Goal: Information Seeking & Learning: Compare options

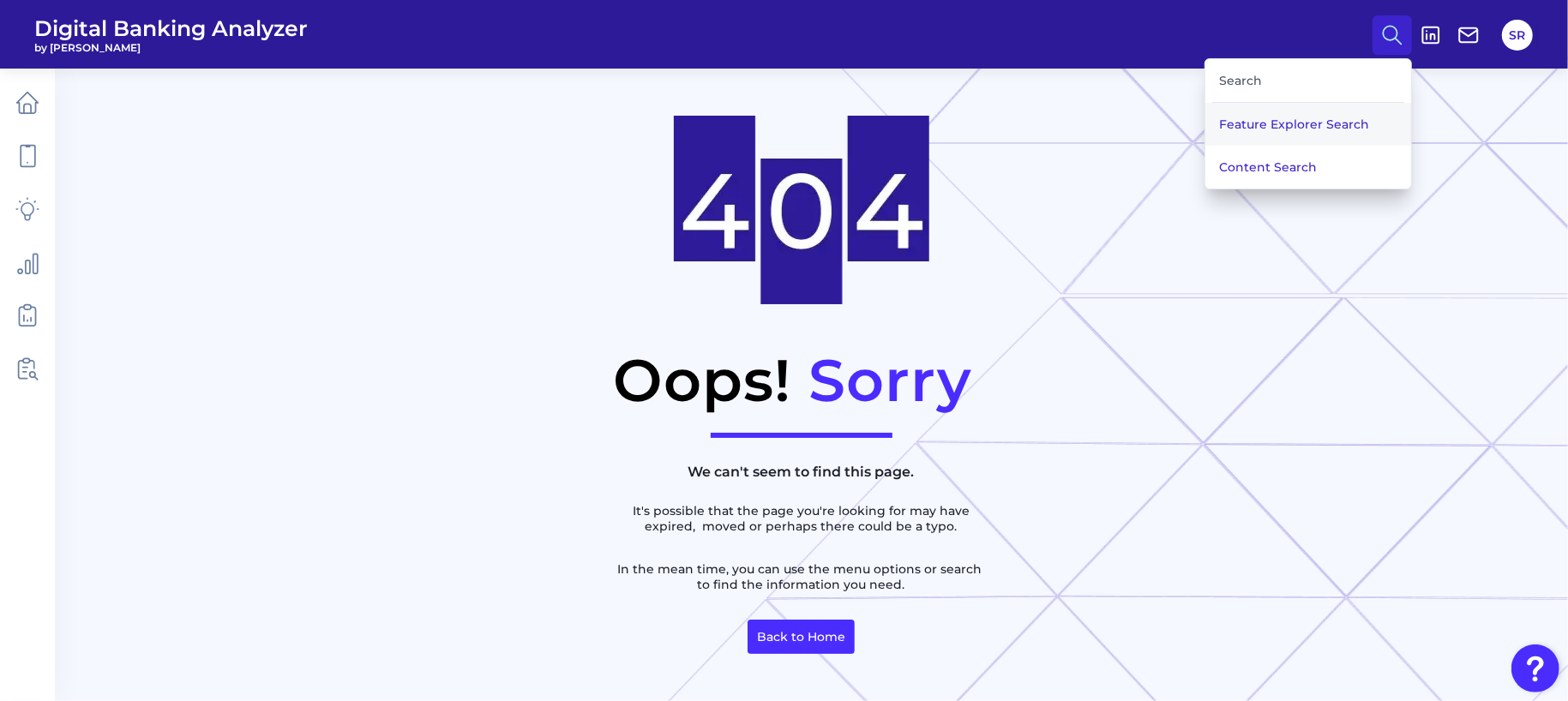
click at [1298, 141] on button "Feature Explorer Search" at bounding box center [1308, 124] width 206 height 43
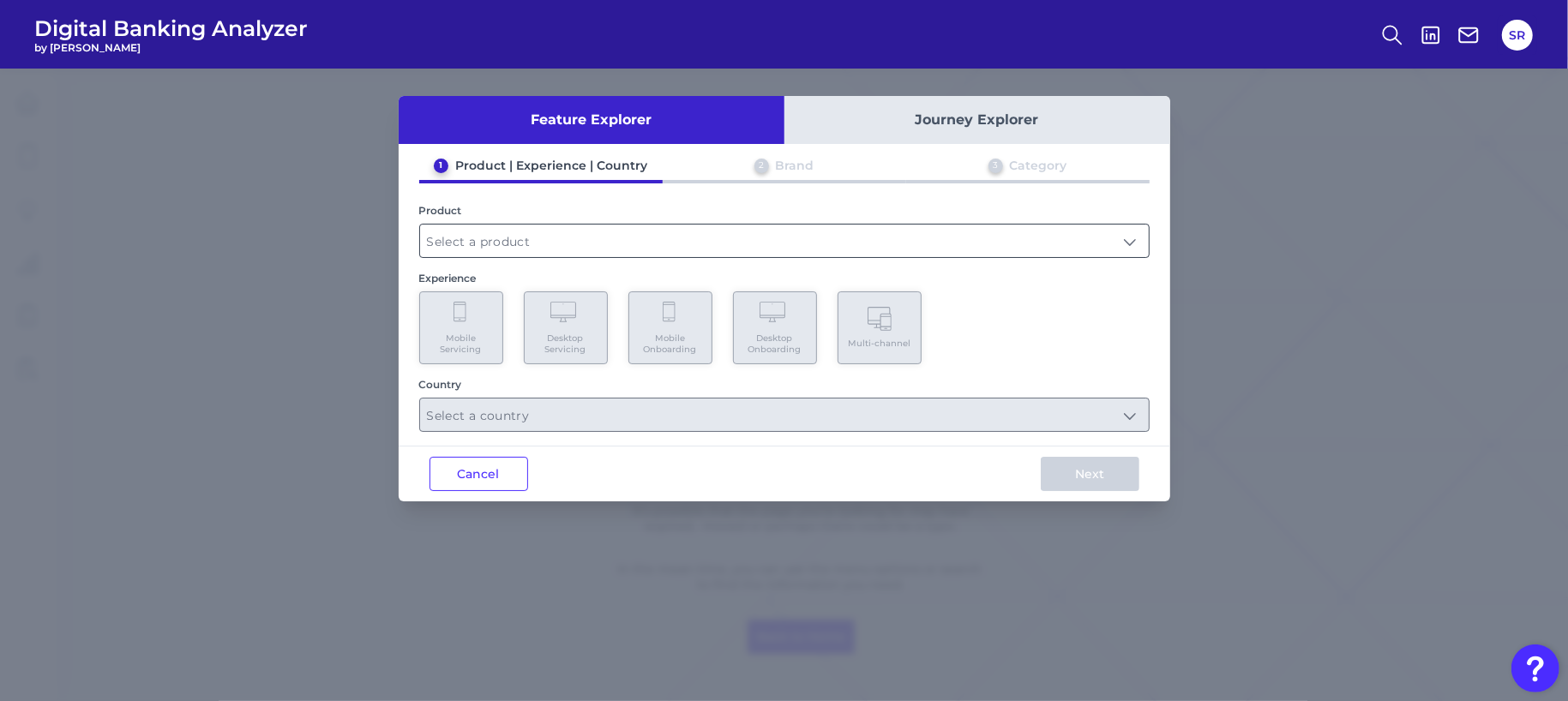
click at [525, 229] on input "text" at bounding box center [784, 240] width 728 height 33
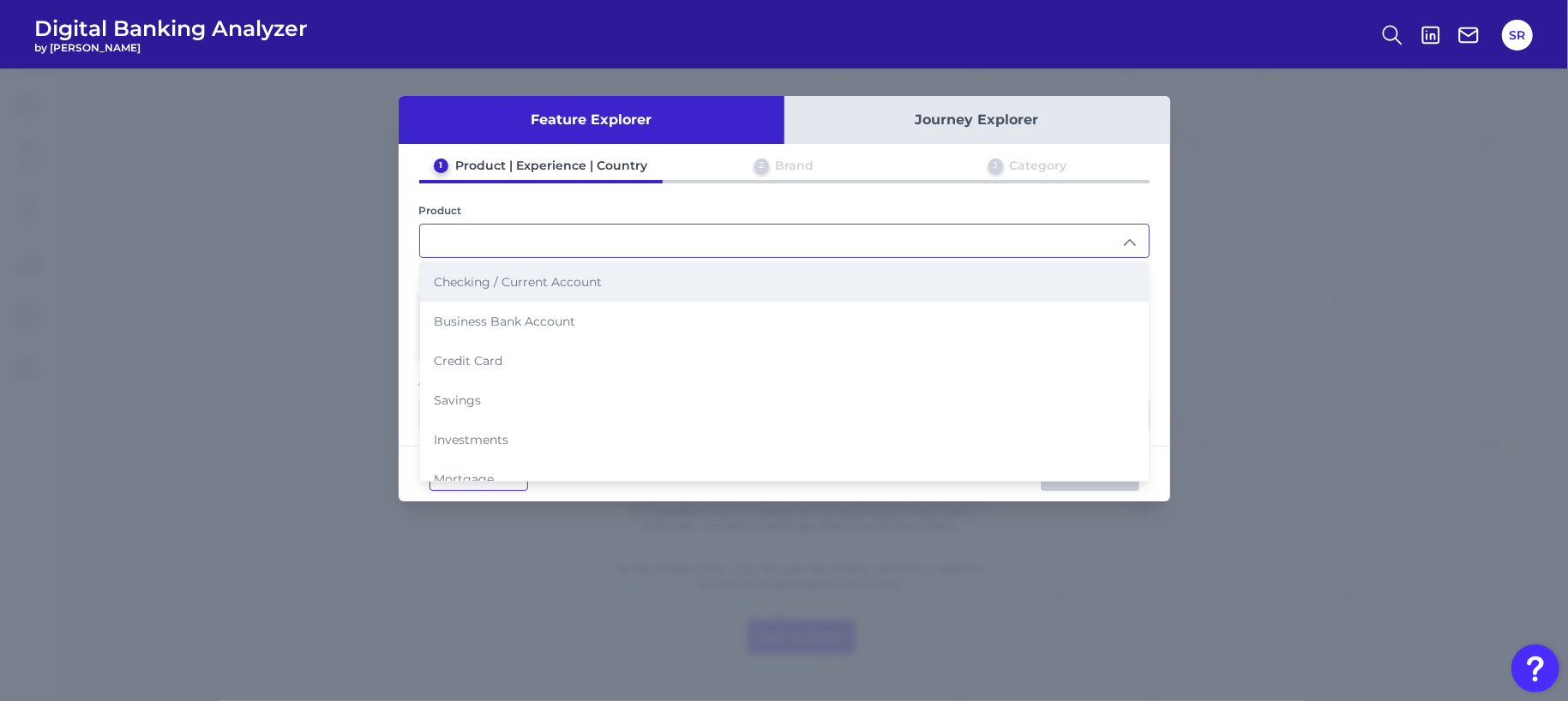
click at [529, 283] on span "Checking / Current Account" at bounding box center [518, 281] width 168 height 16
type input "Checking / Current Account"
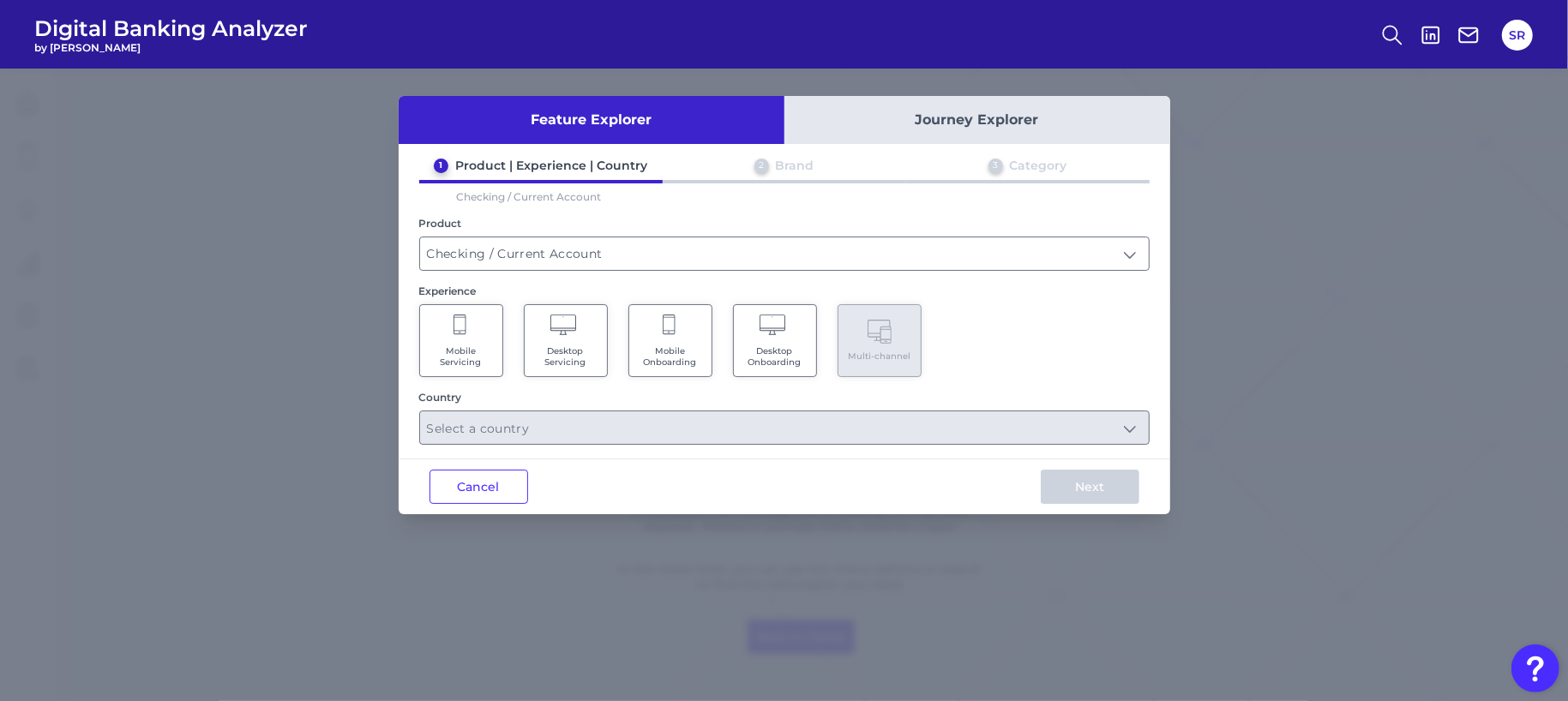
click at [687, 362] on span "Mobile Onboarding" at bounding box center [670, 356] width 65 height 22
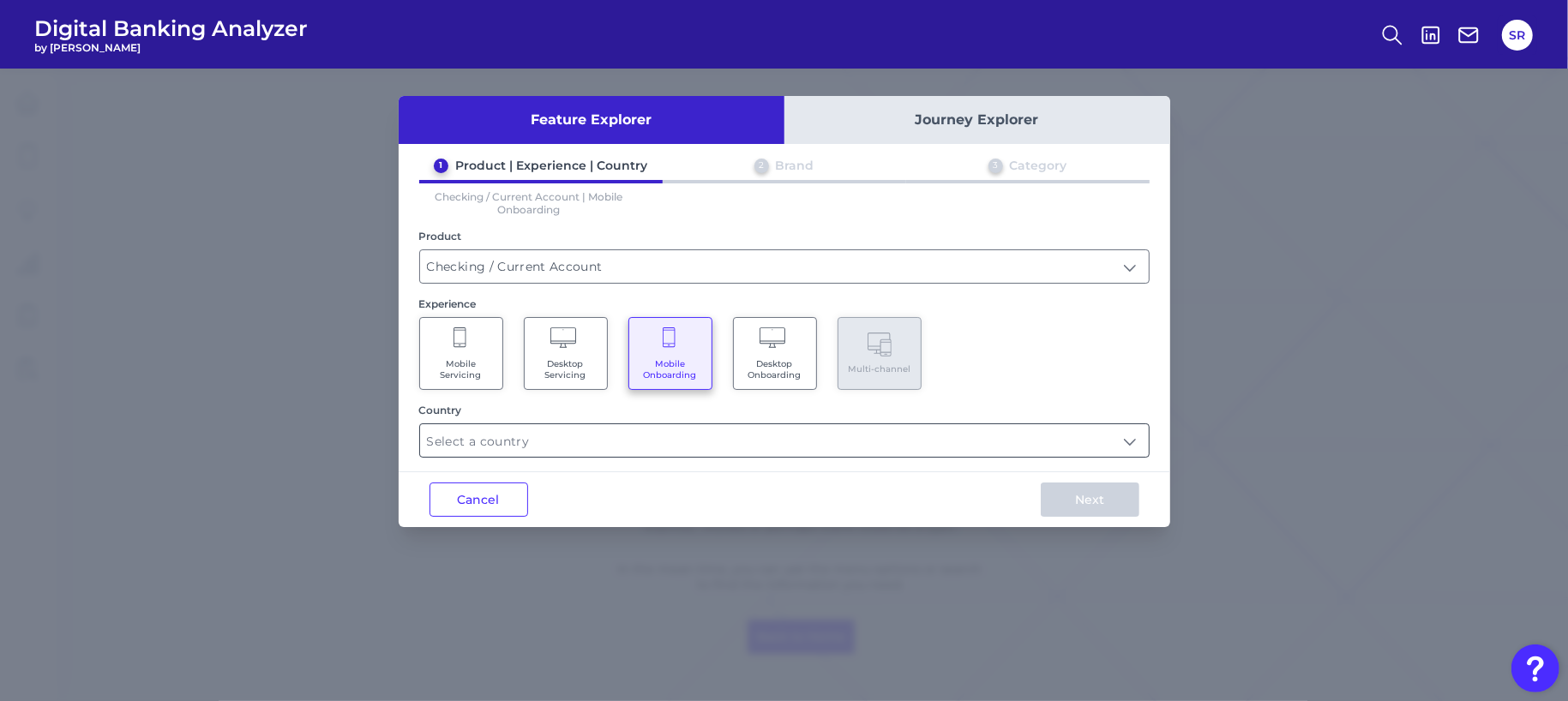
click at [1128, 448] on input "text" at bounding box center [784, 440] width 728 height 33
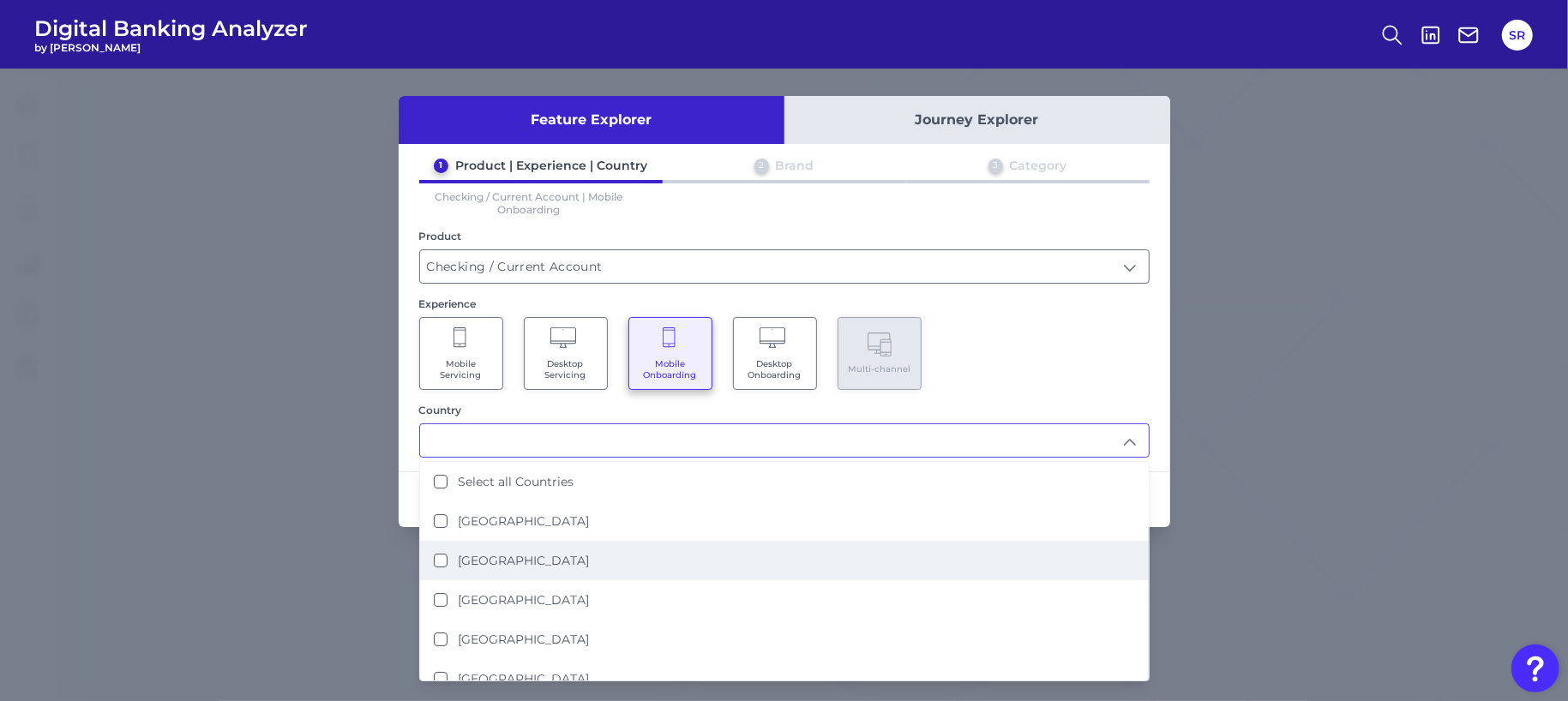
click at [442, 553] on States "United States" at bounding box center [440, 560] width 14 height 14
type input "United States"
click at [1025, 346] on div "Mobile Servicing Desktop Servicing Mobile Onboarding Desktop Onboarding Multi-c…" at bounding box center [784, 353] width 730 height 73
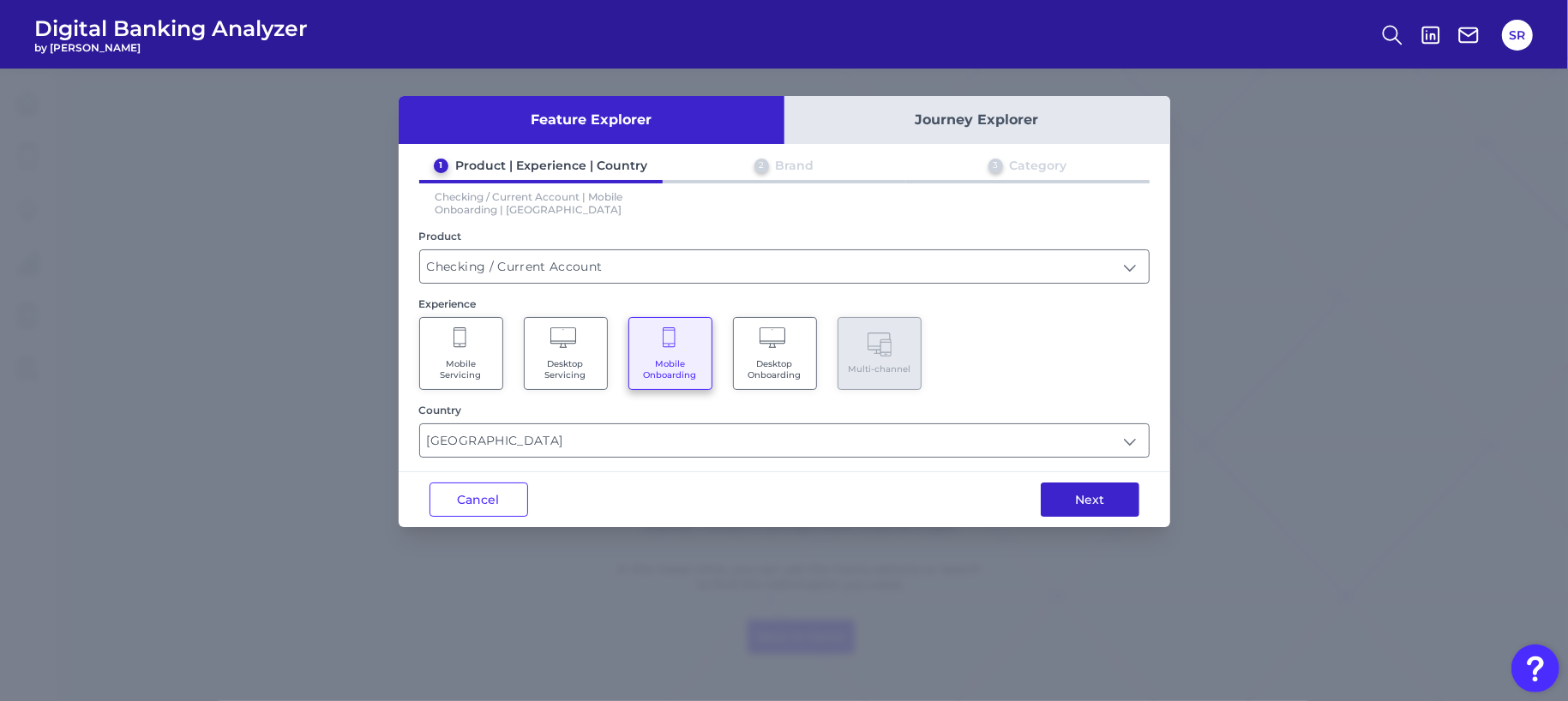
click at [1128, 496] on button "Next" at bounding box center [1089, 499] width 98 height 35
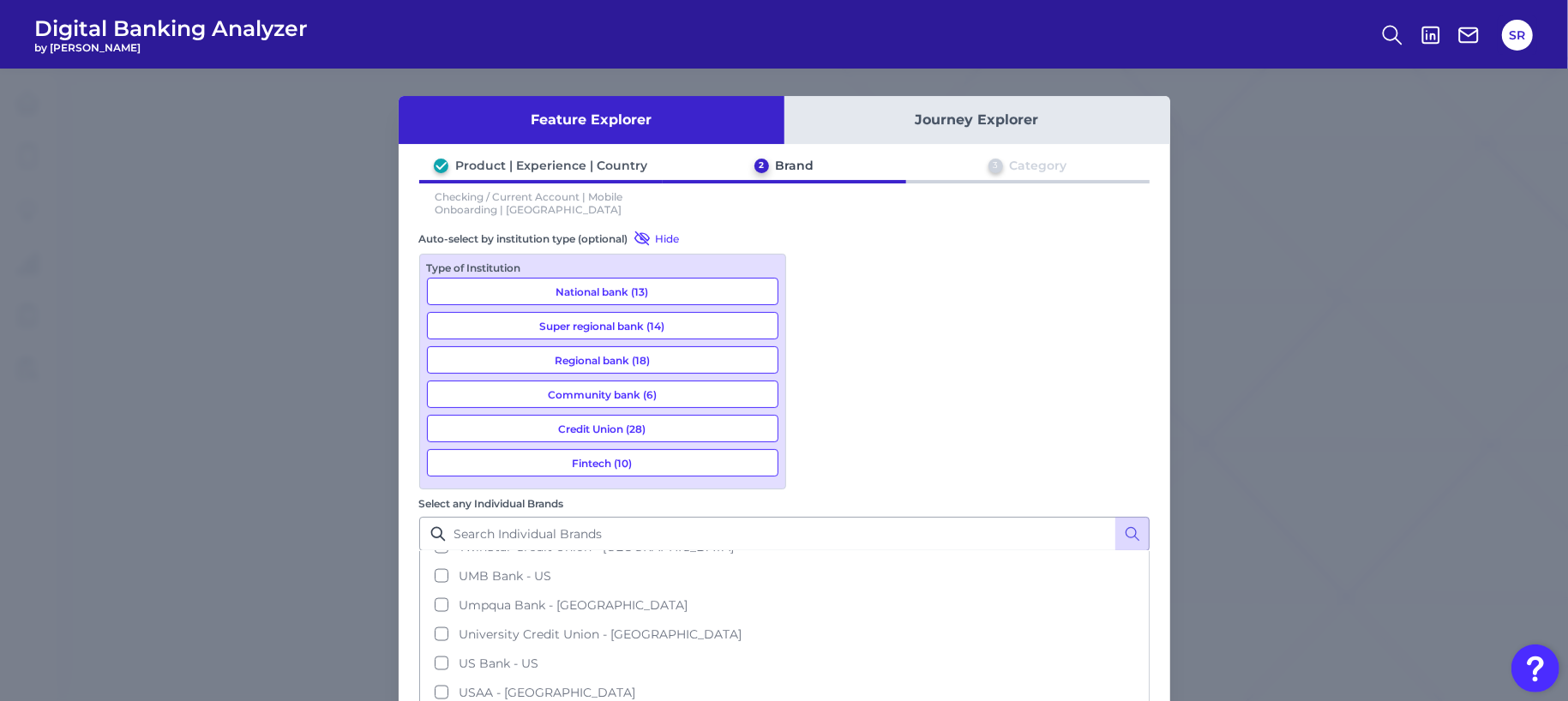
scroll to position [2352, 0]
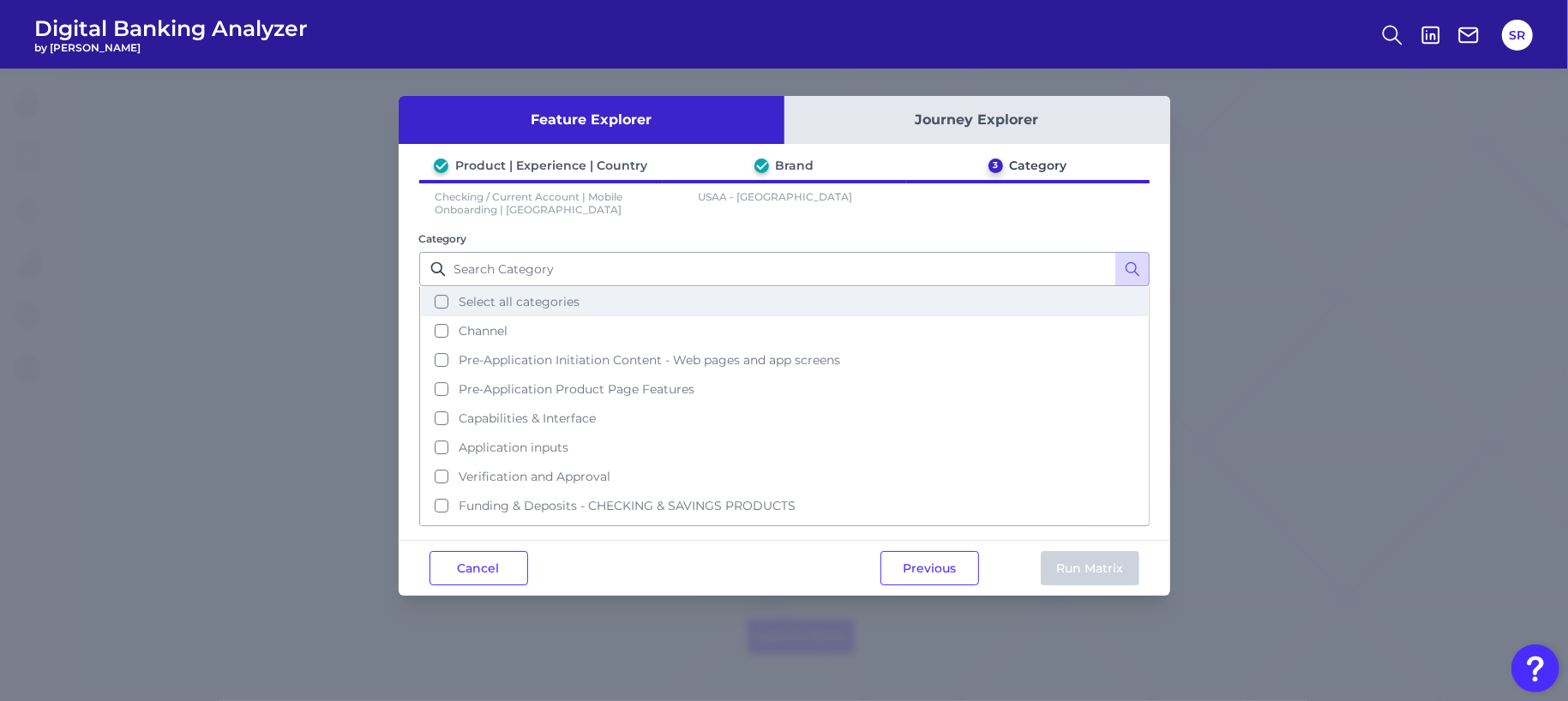
click at [438, 301] on button "Select all categories" at bounding box center [784, 301] width 726 height 29
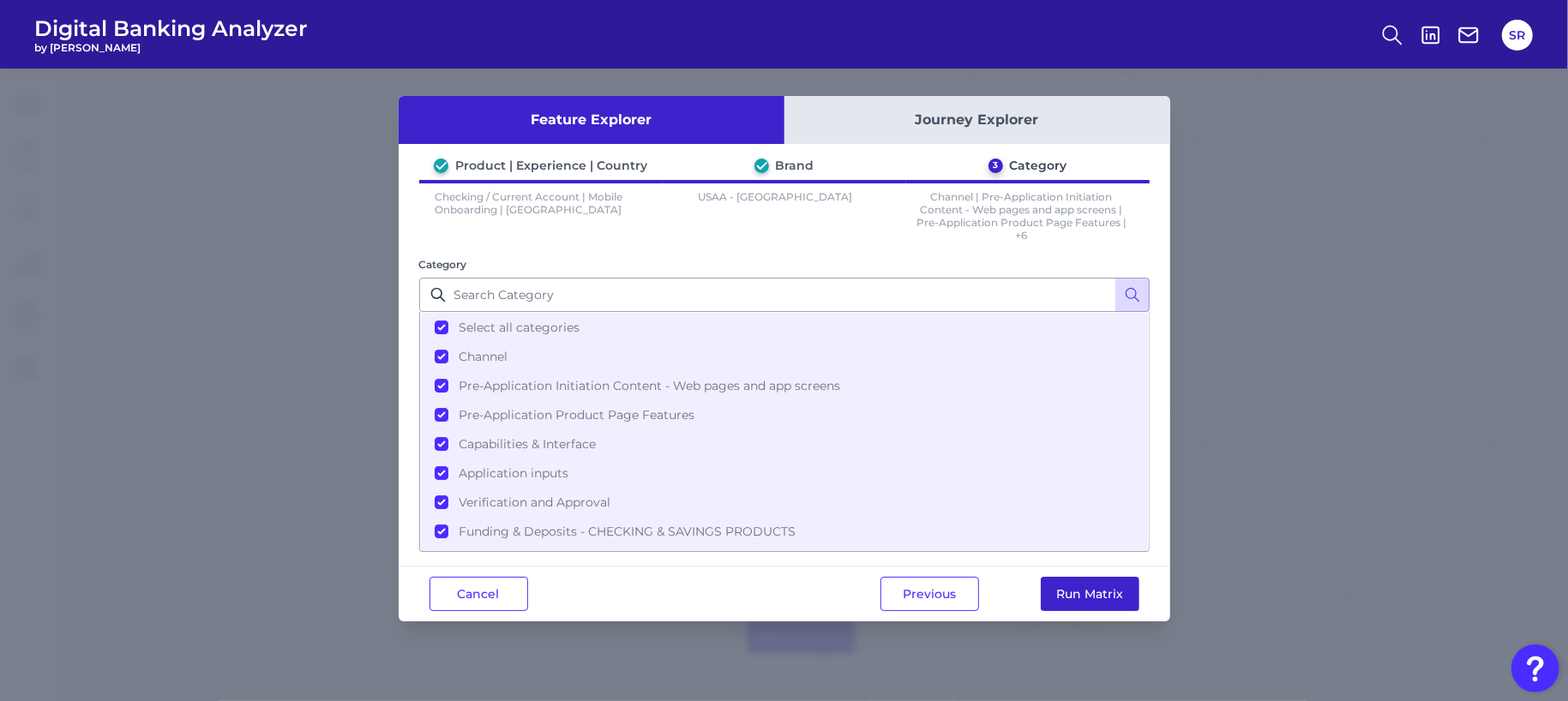
click at [1107, 592] on button "Run Matrix" at bounding box center [1089, 594] width 98 height 35
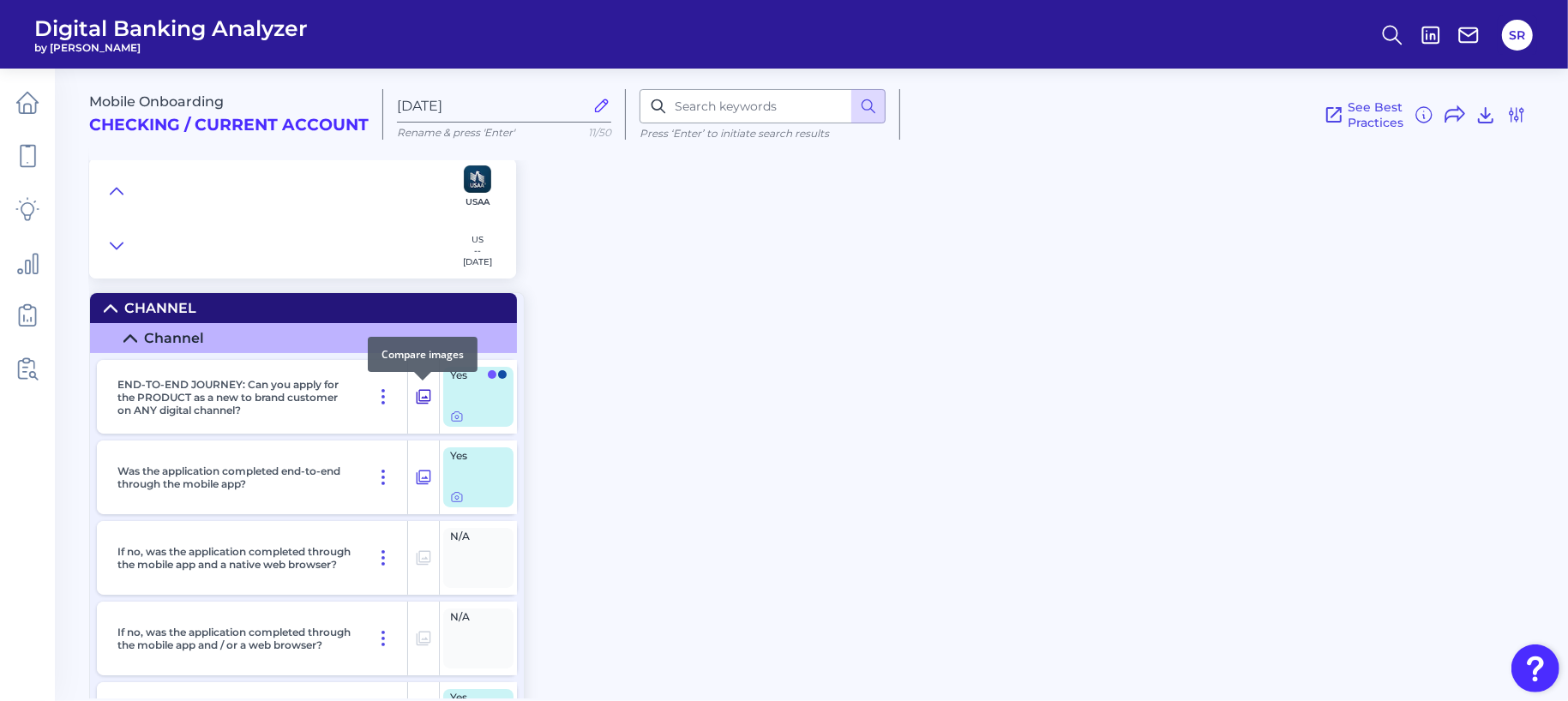
click at [424, 401] on icon at bounding box center [424, 396] width 17 height 21
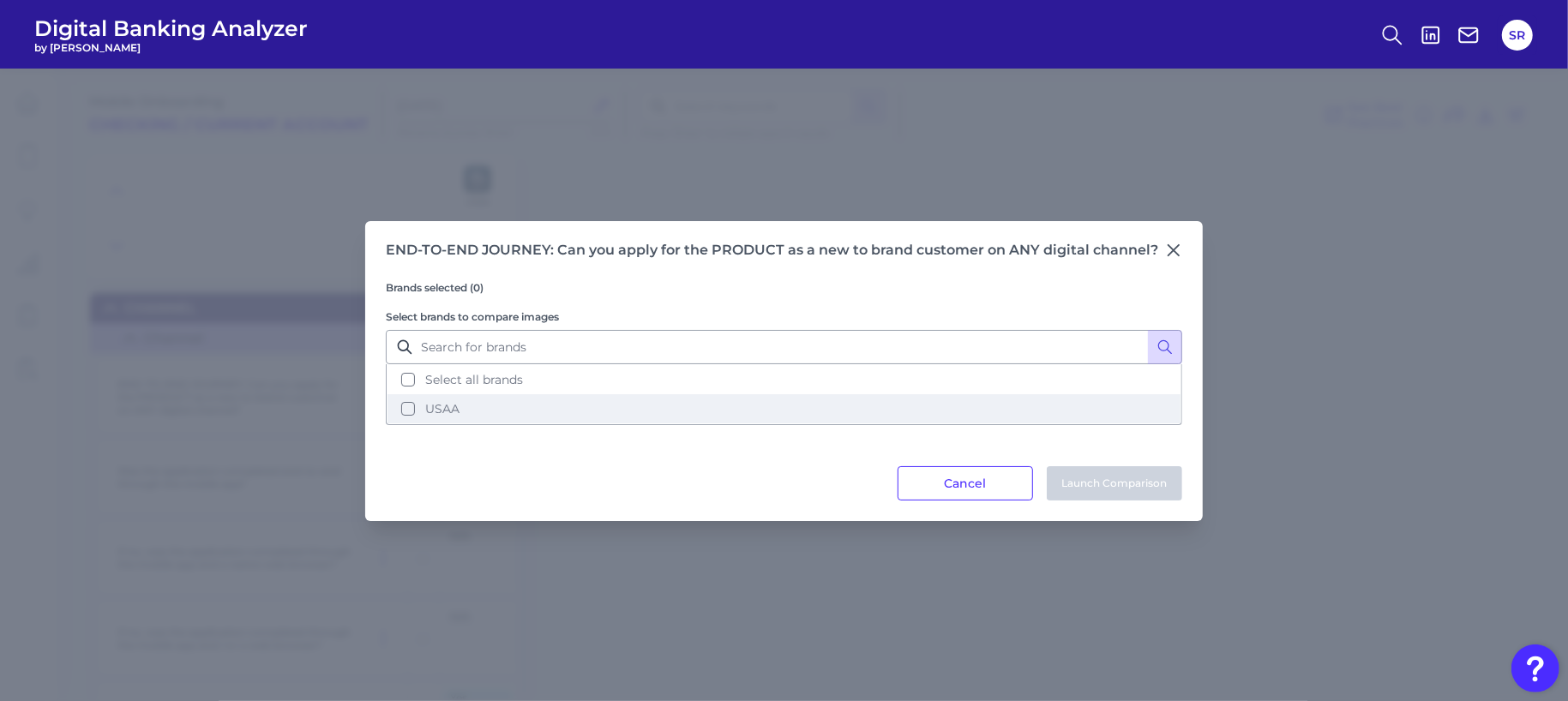
click at [556, 419] on button "USAA" at bounding box center [784, 408] width 793 height 29
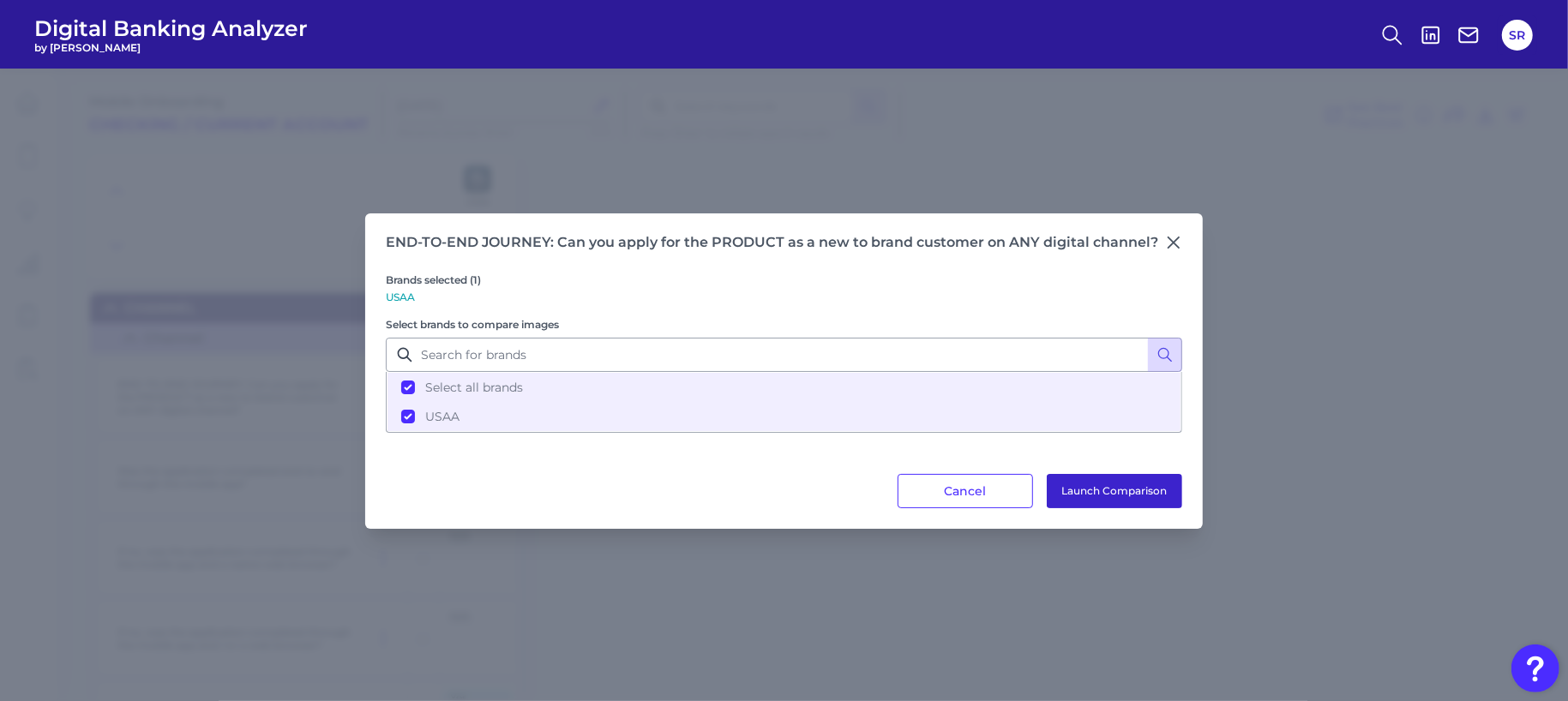
click at [1117, 489] on button "Launch Comparison" at bounding box center [1114, 491] width 136 height 35
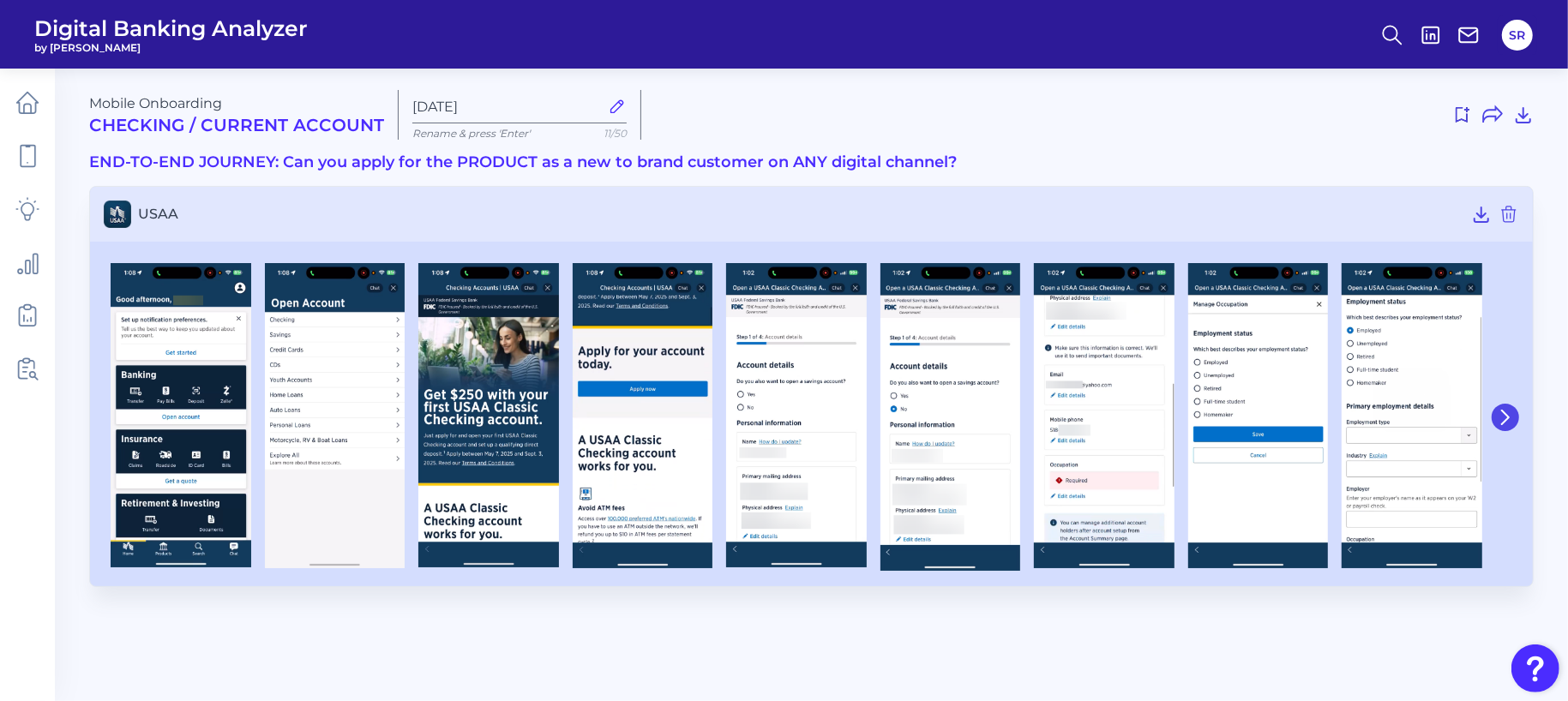
click at [1502, 423] on button at bounding box center [1504, 417] width 27 height 27
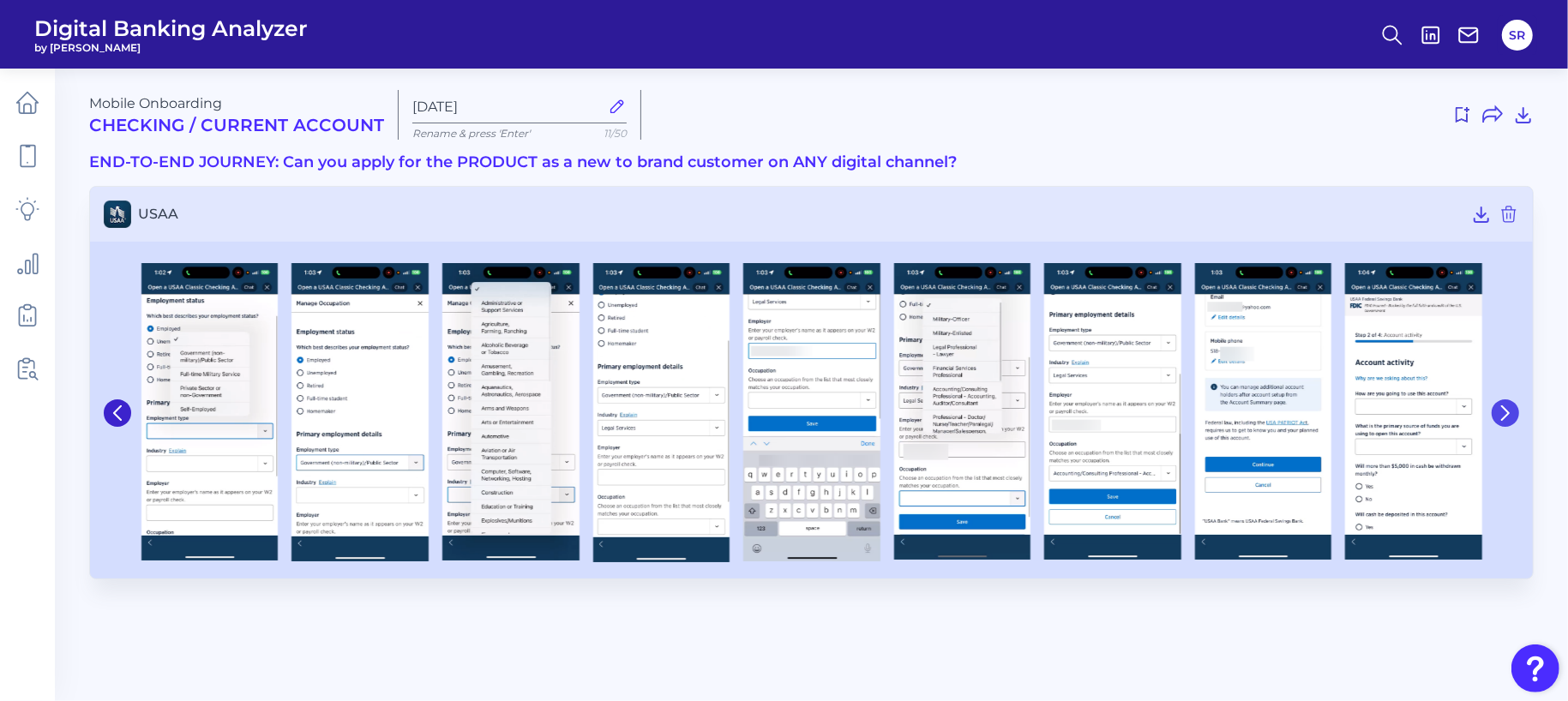
click at [1505, 423] on button at bounding box center [1504, 412] width 27 height 27
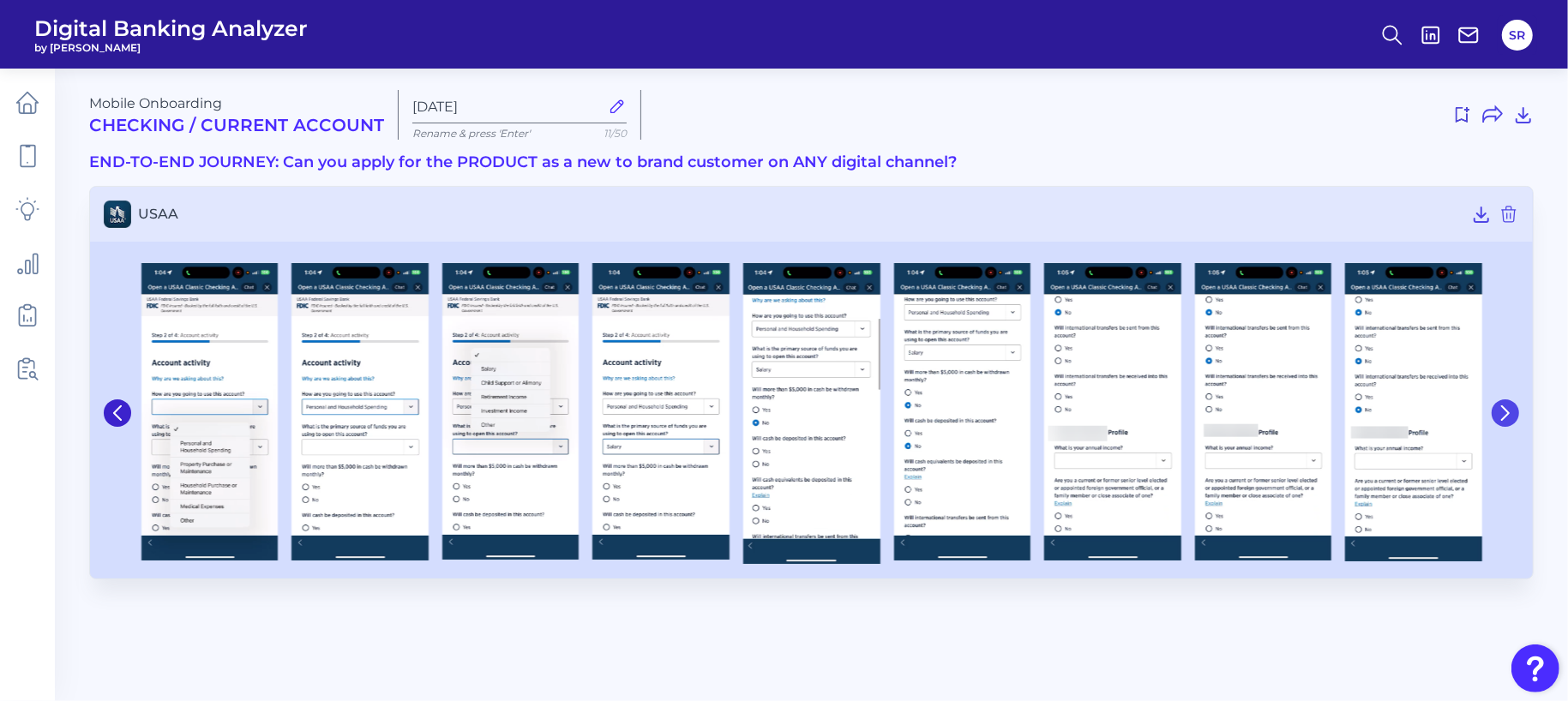
click at [1505, 423] on button at bounding box center [1504, 412] width 27 height 27
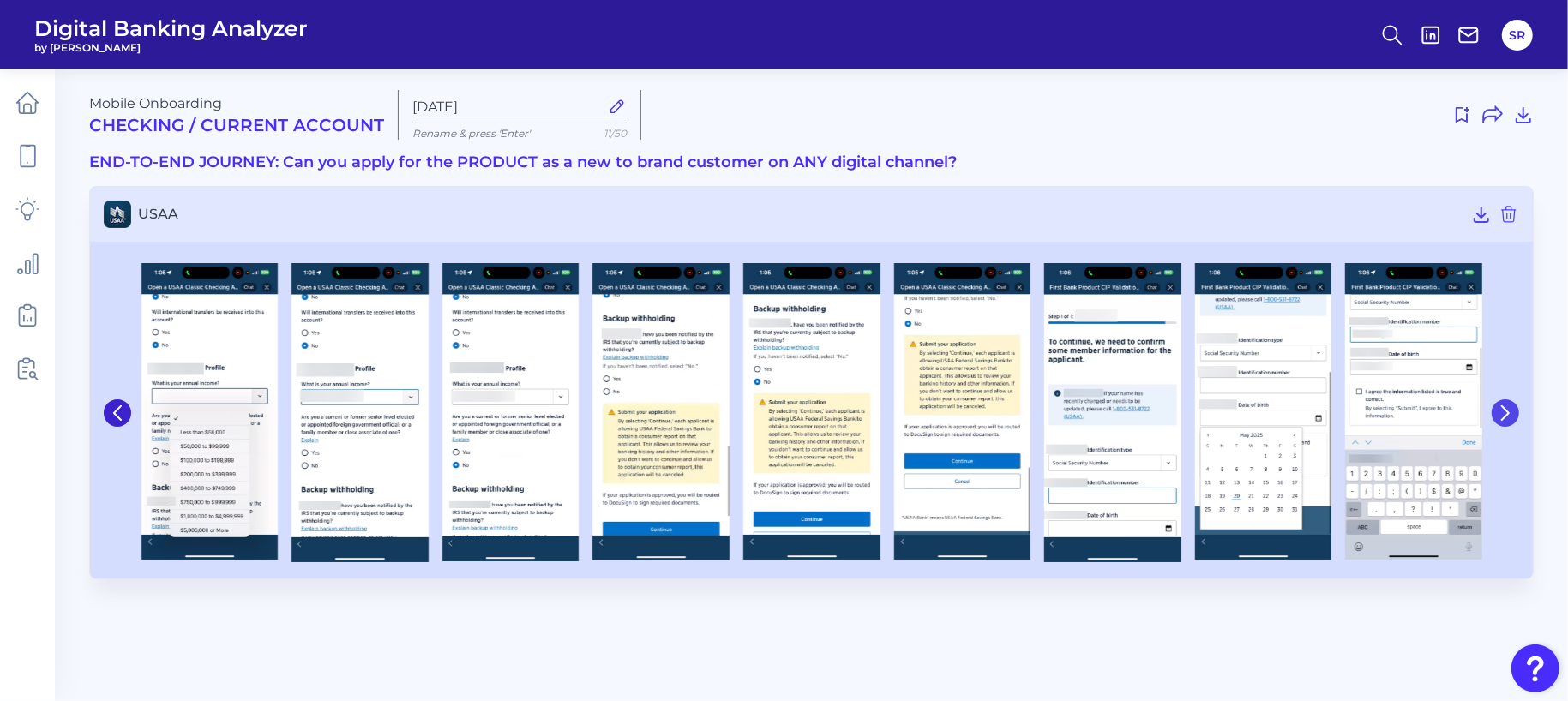
click at [1505, 423] on button at bounding box center [1504, 412] width 27 height 27
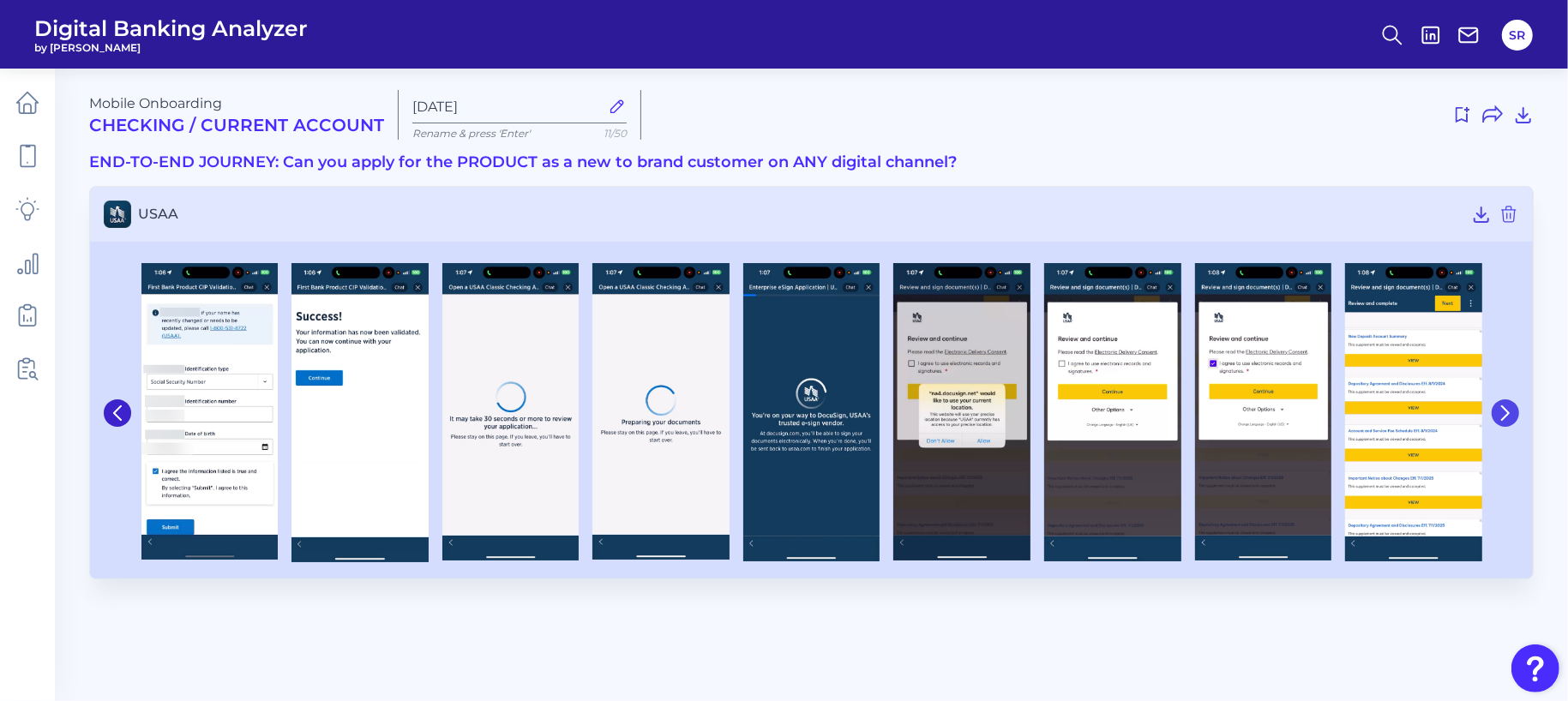
click at [1505, 423] on button at bounding box center [1504, 412] width 27 height 27
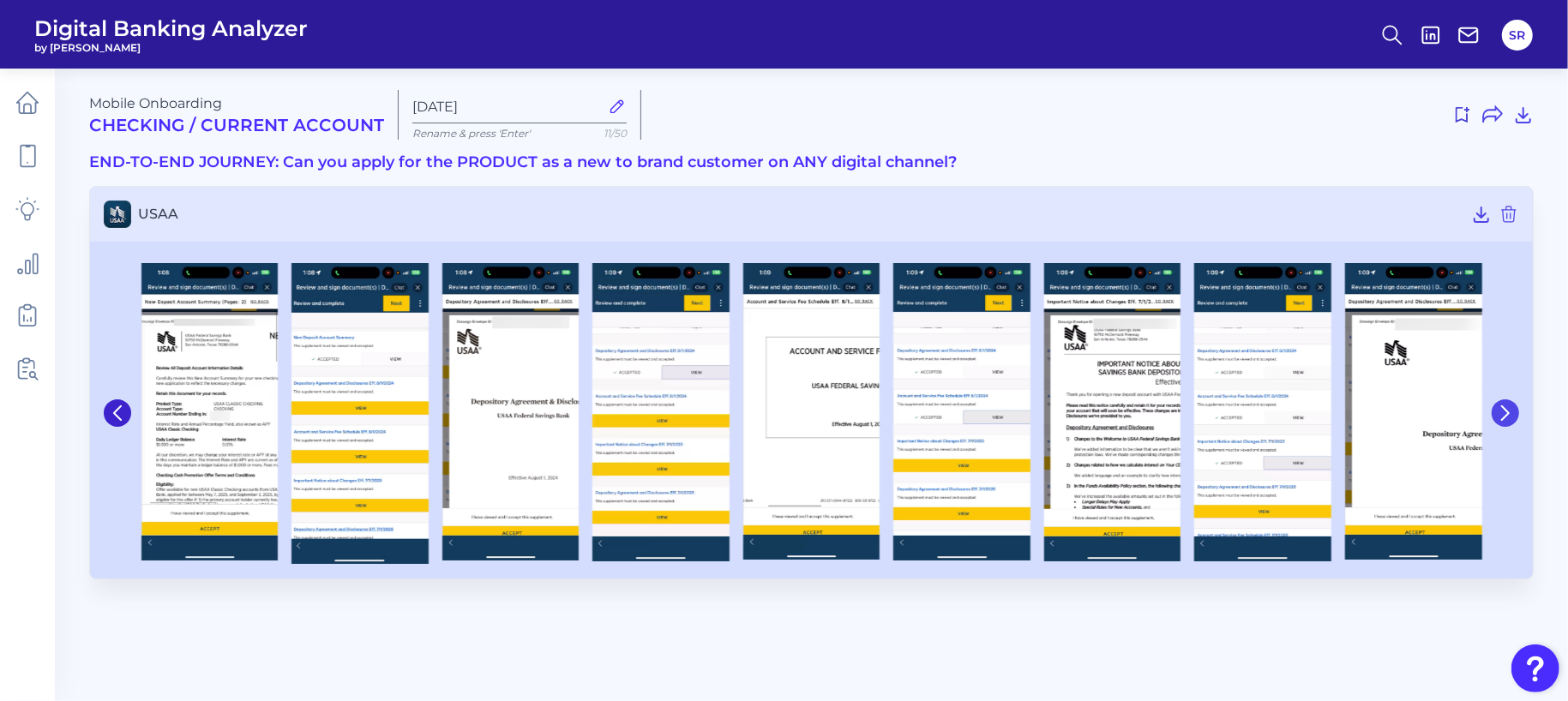
click at [1505, 423] on button at bounding box center [1504, 412] width 27 height 27
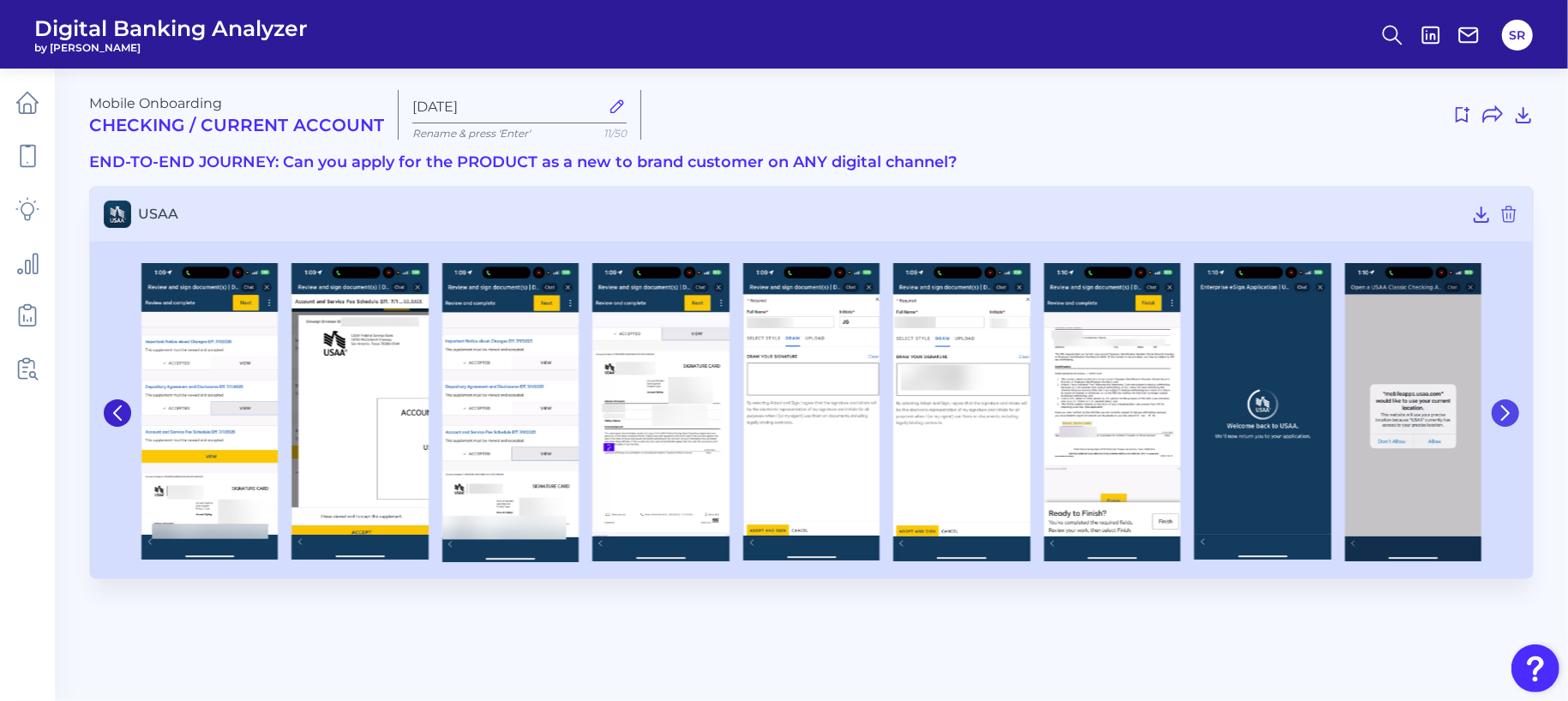
click at [1505, 423] on button at bounding box center [1504, 412] width 27 height 27
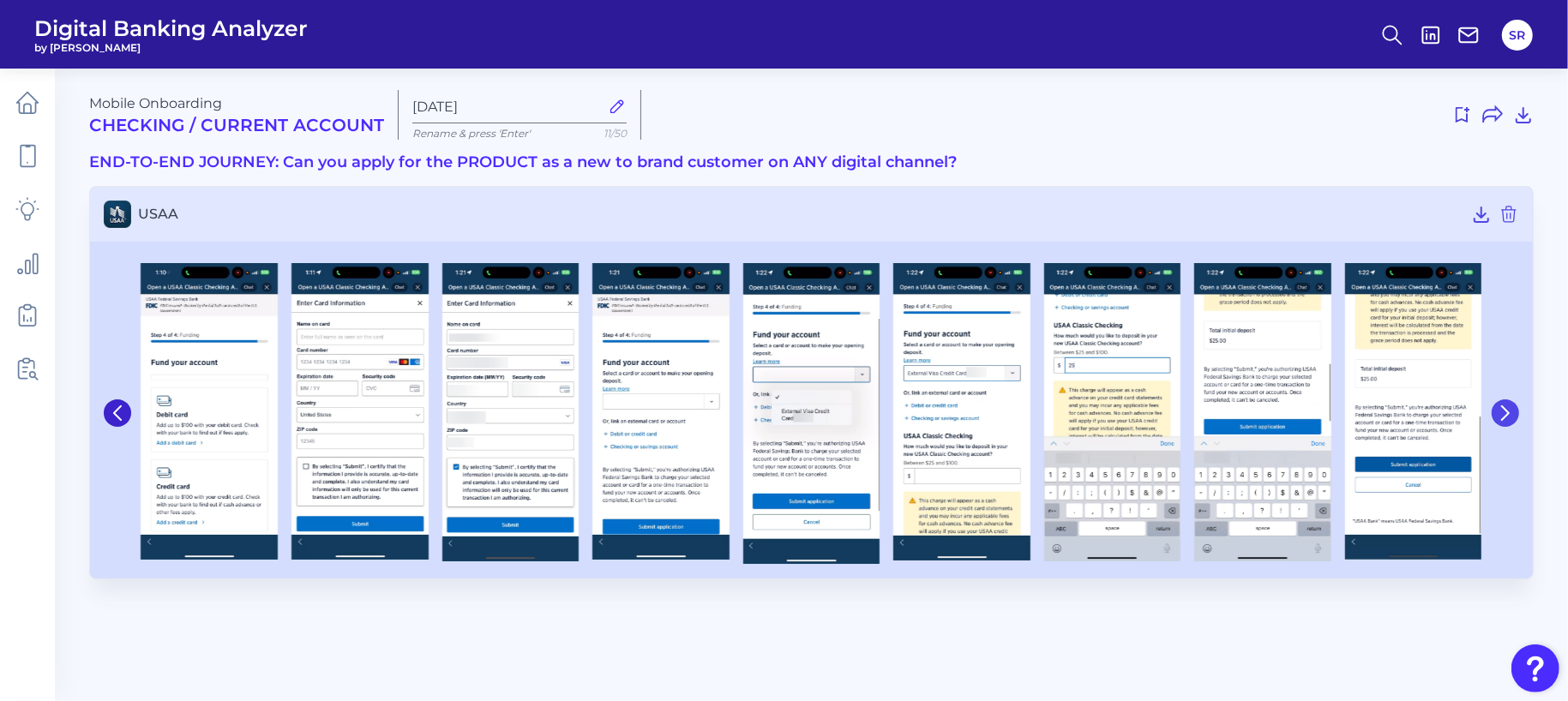
click at [1505, 423] on button at bounding box center [1504, 412] width 27 height 27
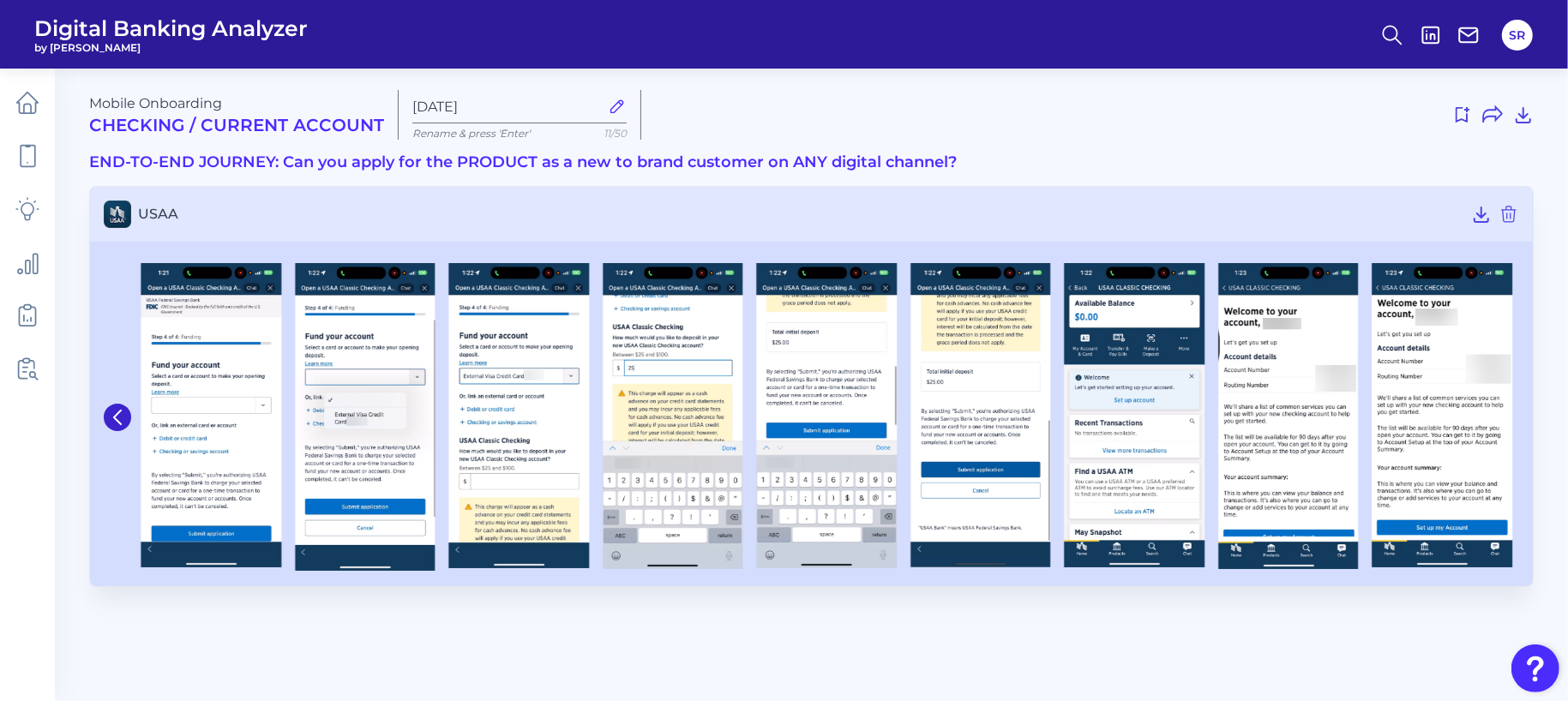
click at [1505, 423] on img at bounding box center [1443, 414] width 140 height 304
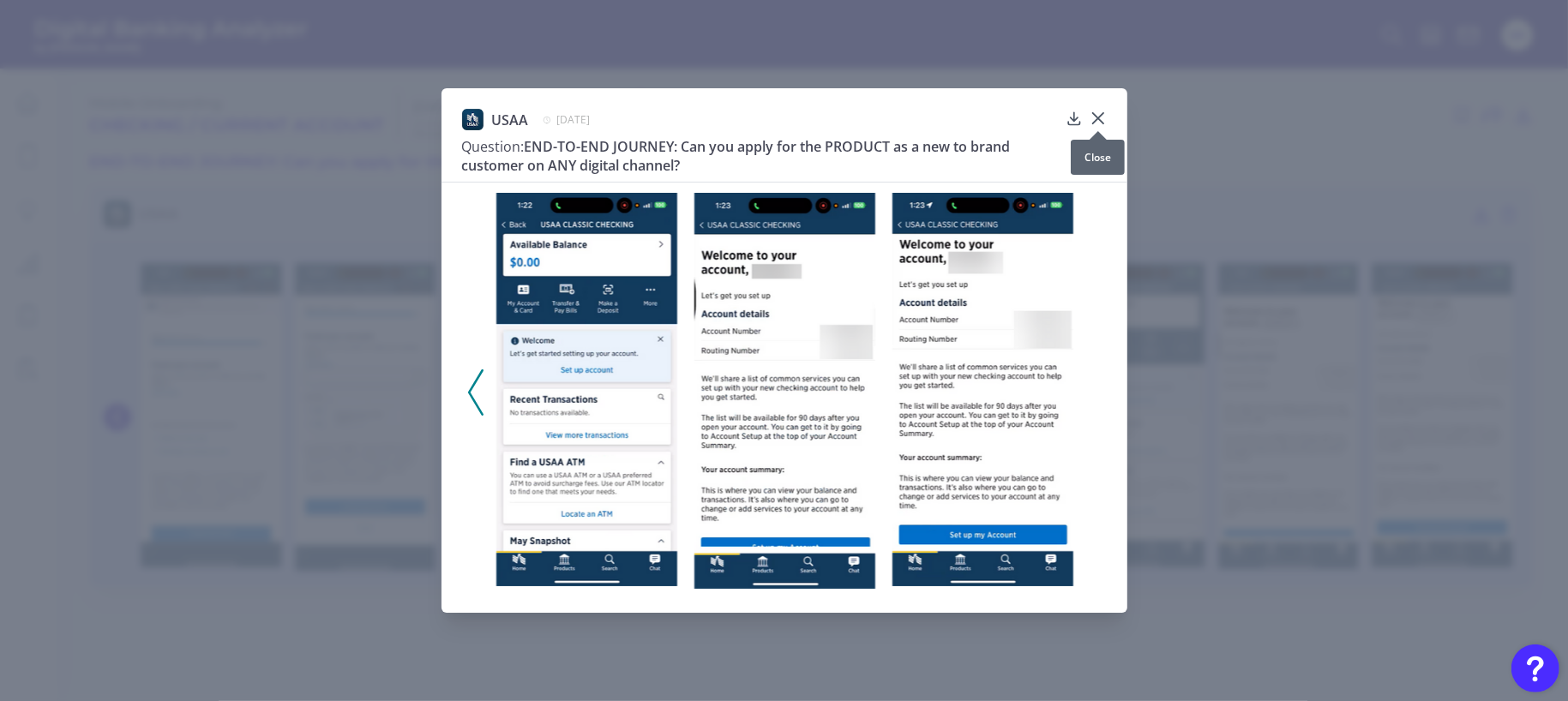
click at [1102, 120] on icon at bounding box center [1098, 118] width 17 height 17
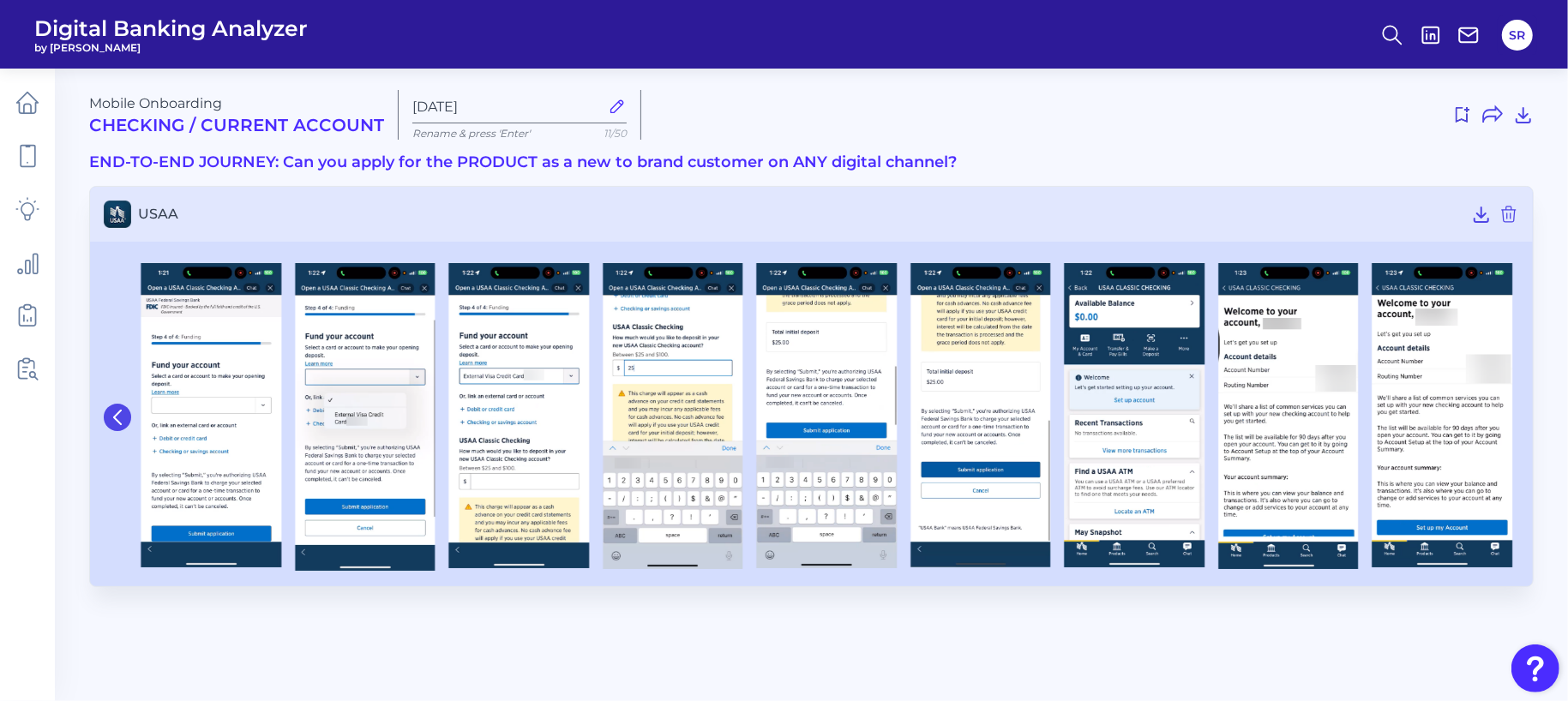
click at [104, 413] on div at bounding box center [119, 417] width 31 height 324
click at [108, 413] on button at bounding box center [117, 417] width 27 height 27
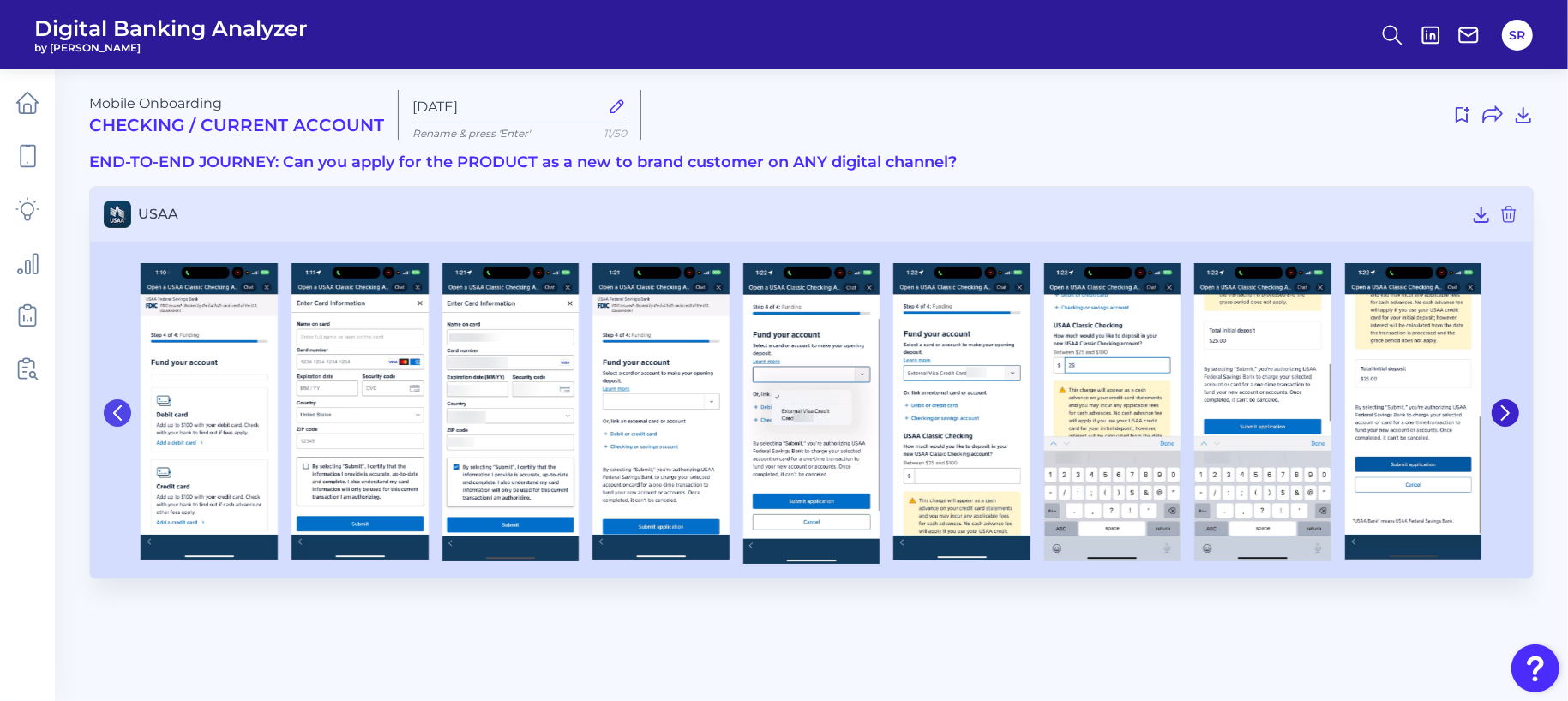
click at [108, 413] on button at bounding box center [117, 412] width 27 height 27
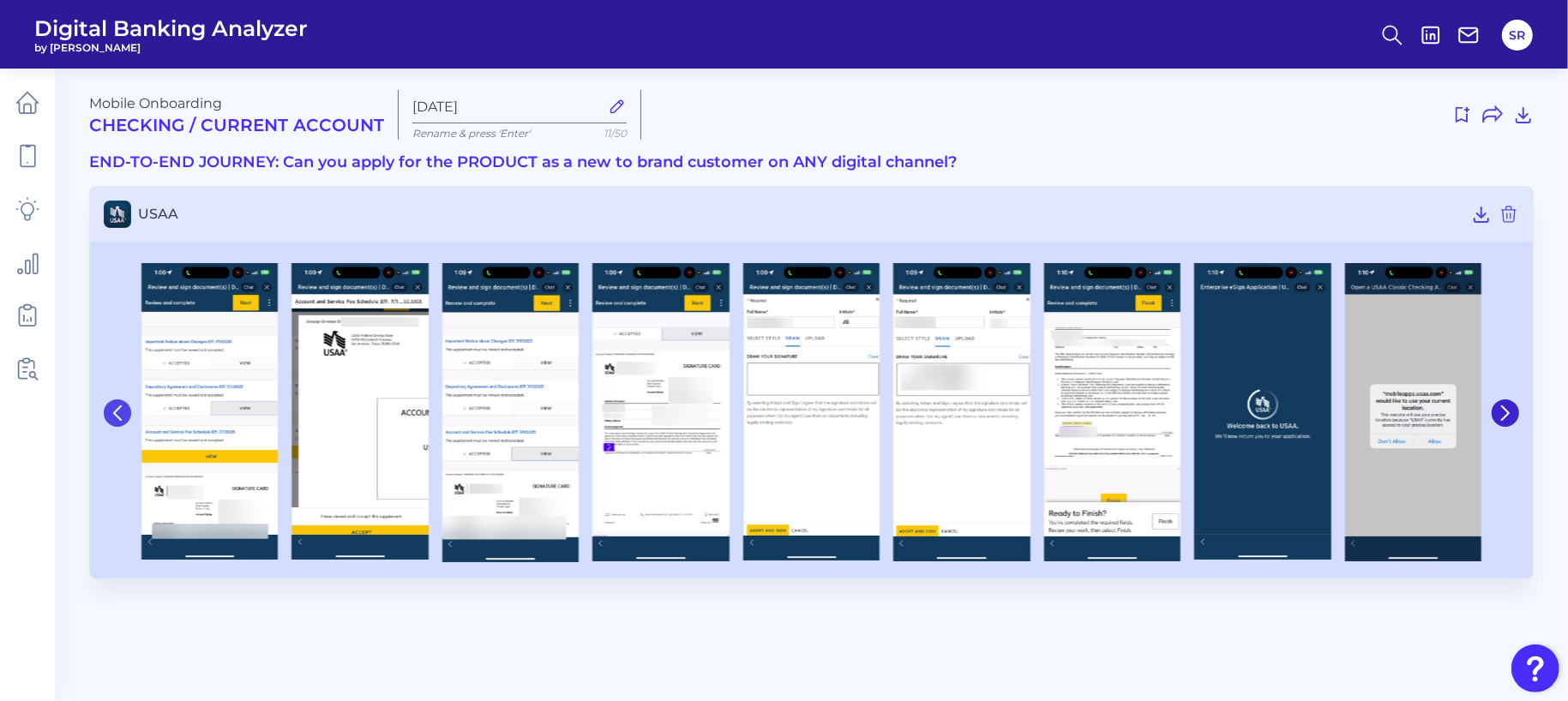
click at [108, 413] on button at bounding box center [117, 412] width 27 height 27
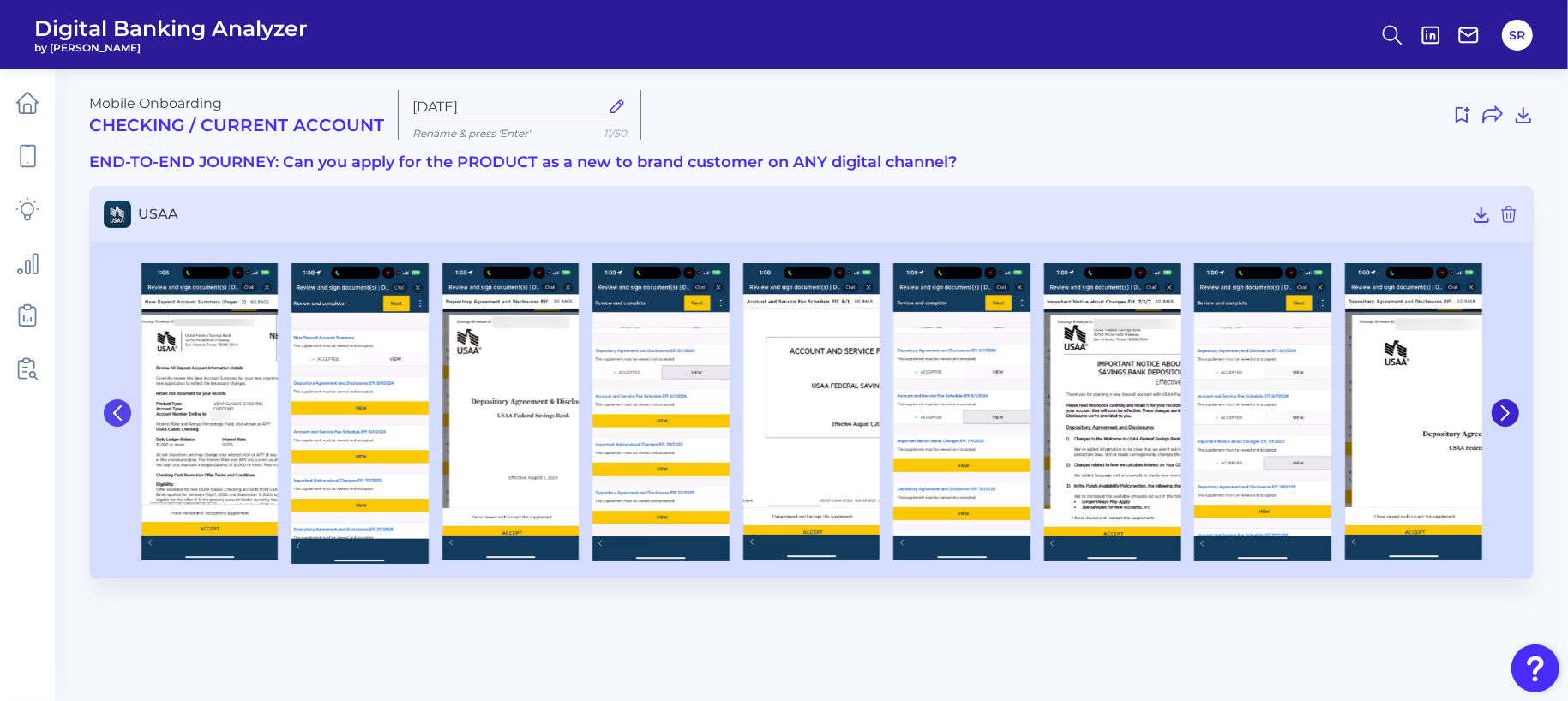
click at [108, 413] on button at bounding box center [117, 412] width 27 height 27
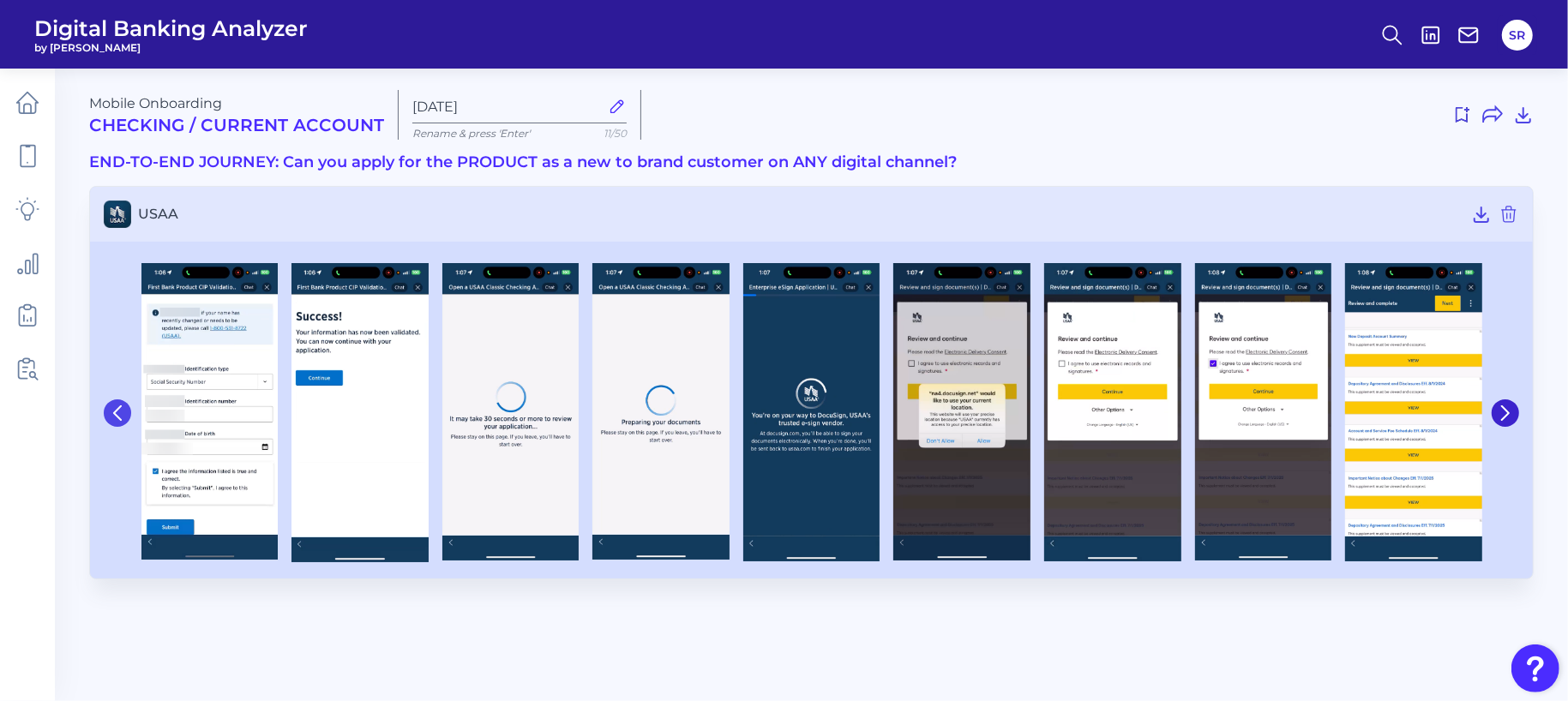
click at [108, 413] on button at bounding box center [117, 412] width 27 height 27
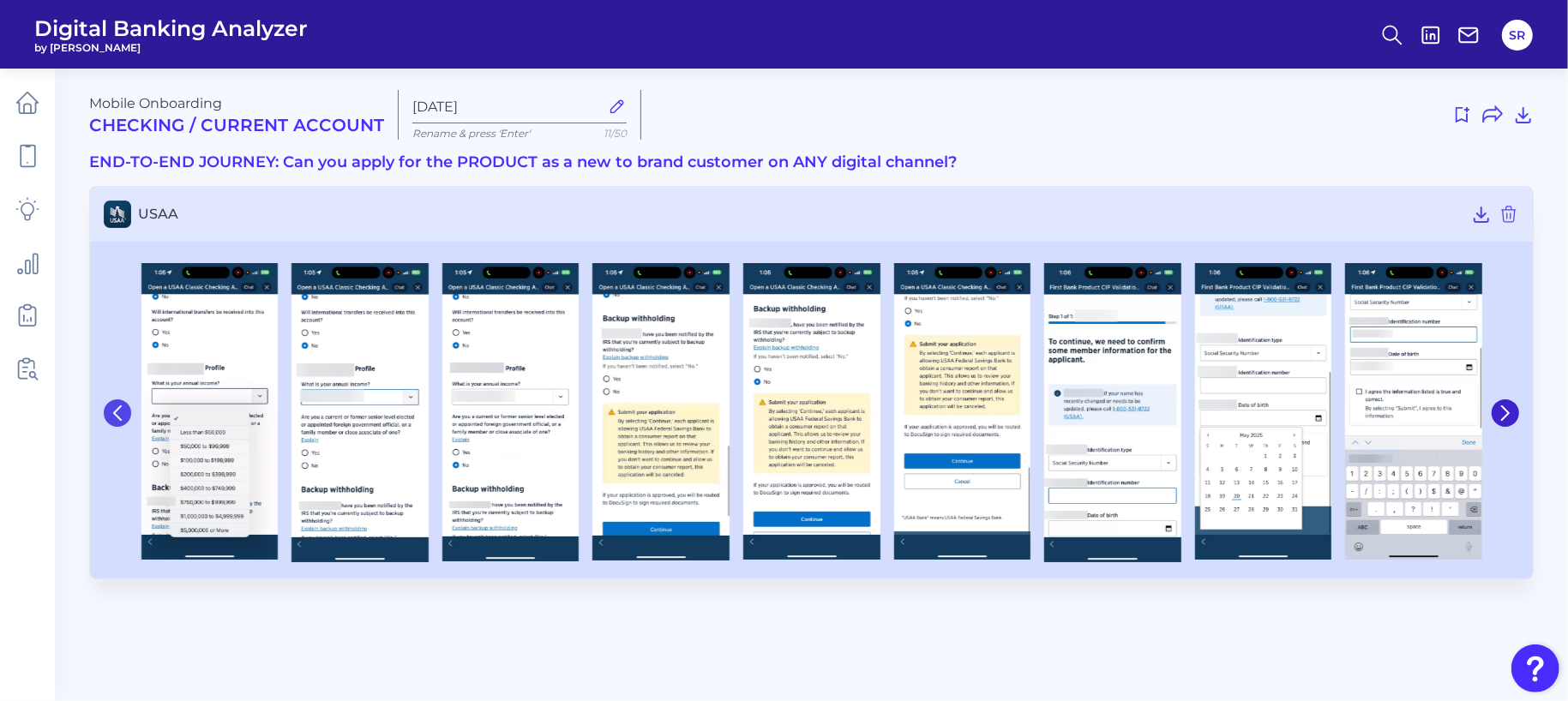
click at [108, 413] on button at bounding box center [117, 412] width 27 height 27
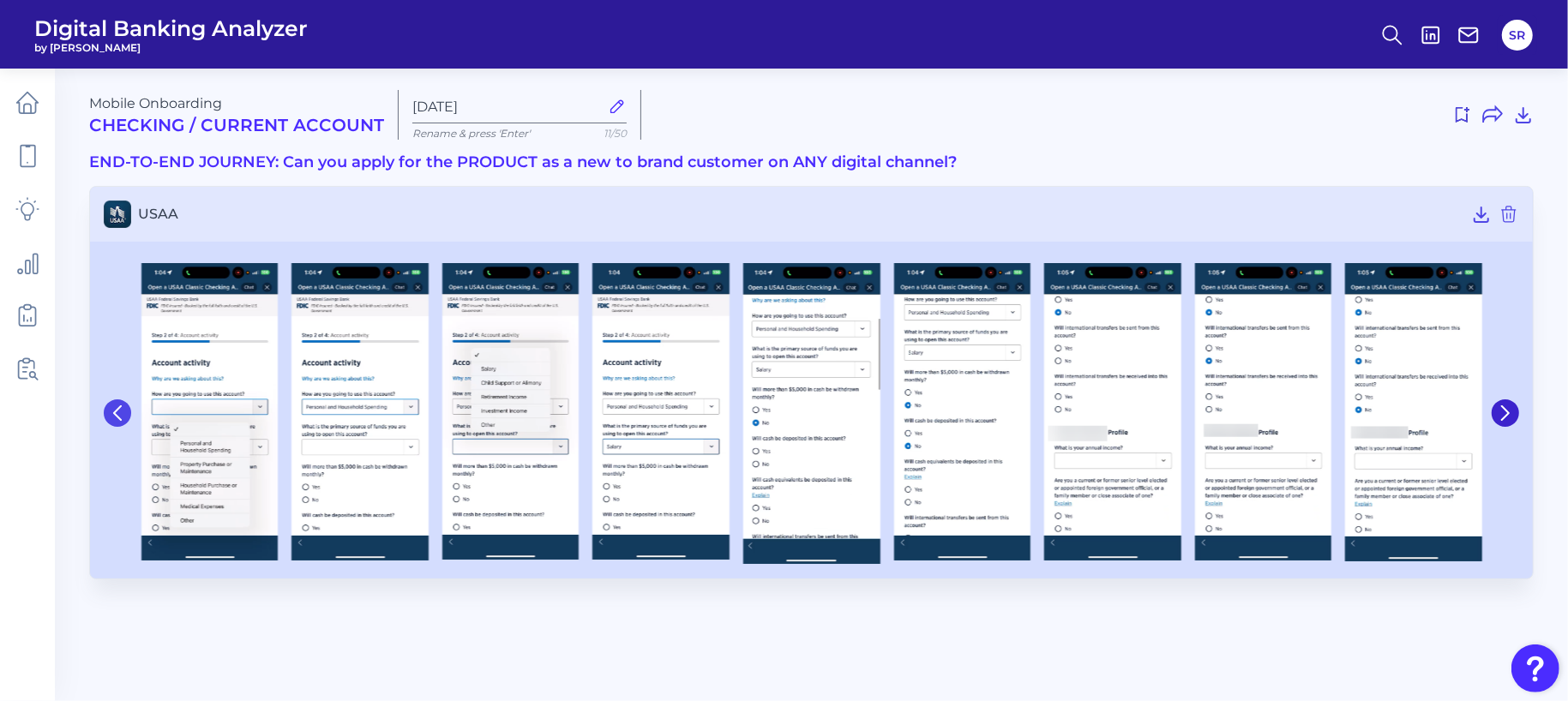
click at [108, 413] on button at bounding box center [117, 412] width 27 height 27
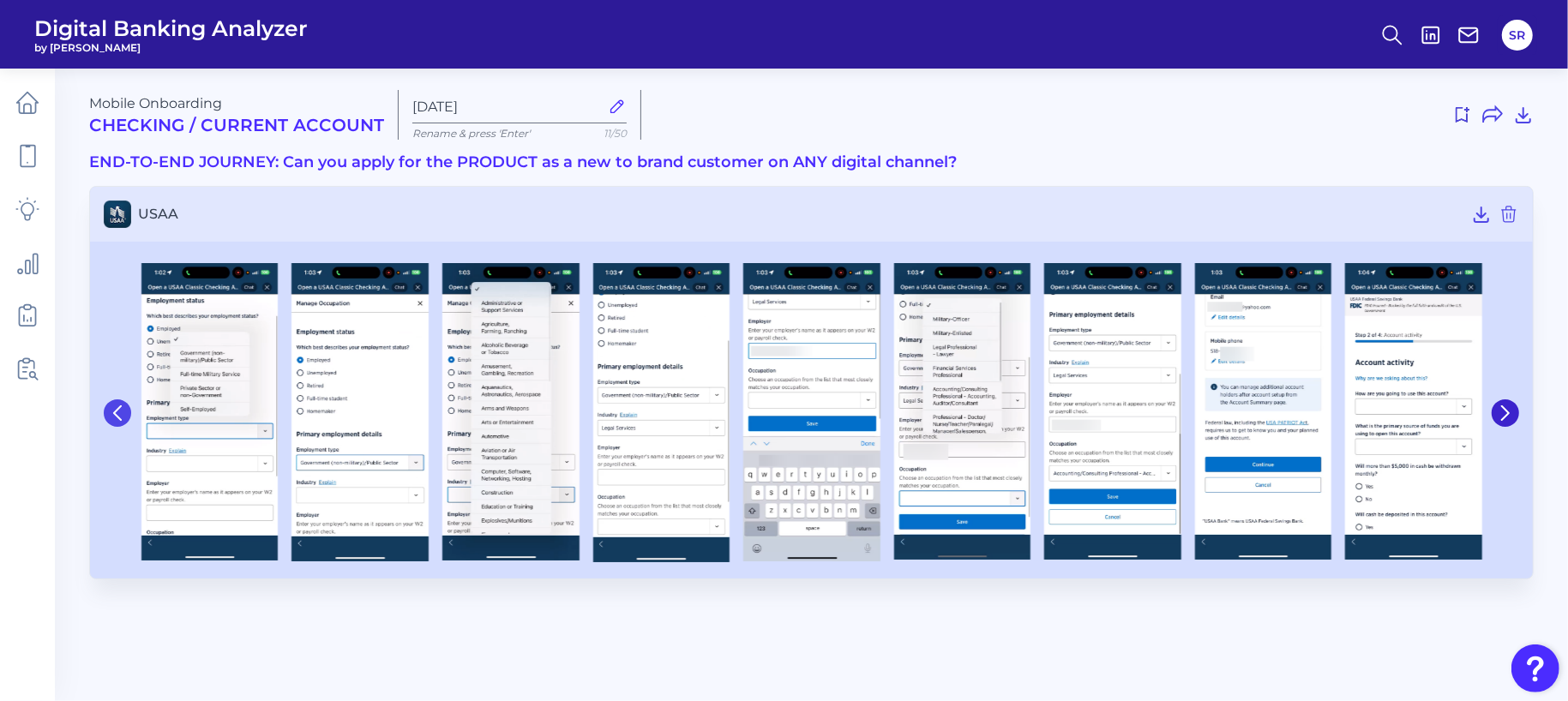
click at [108, 413] on button at bounding box center [117, 412] width 27 height 27
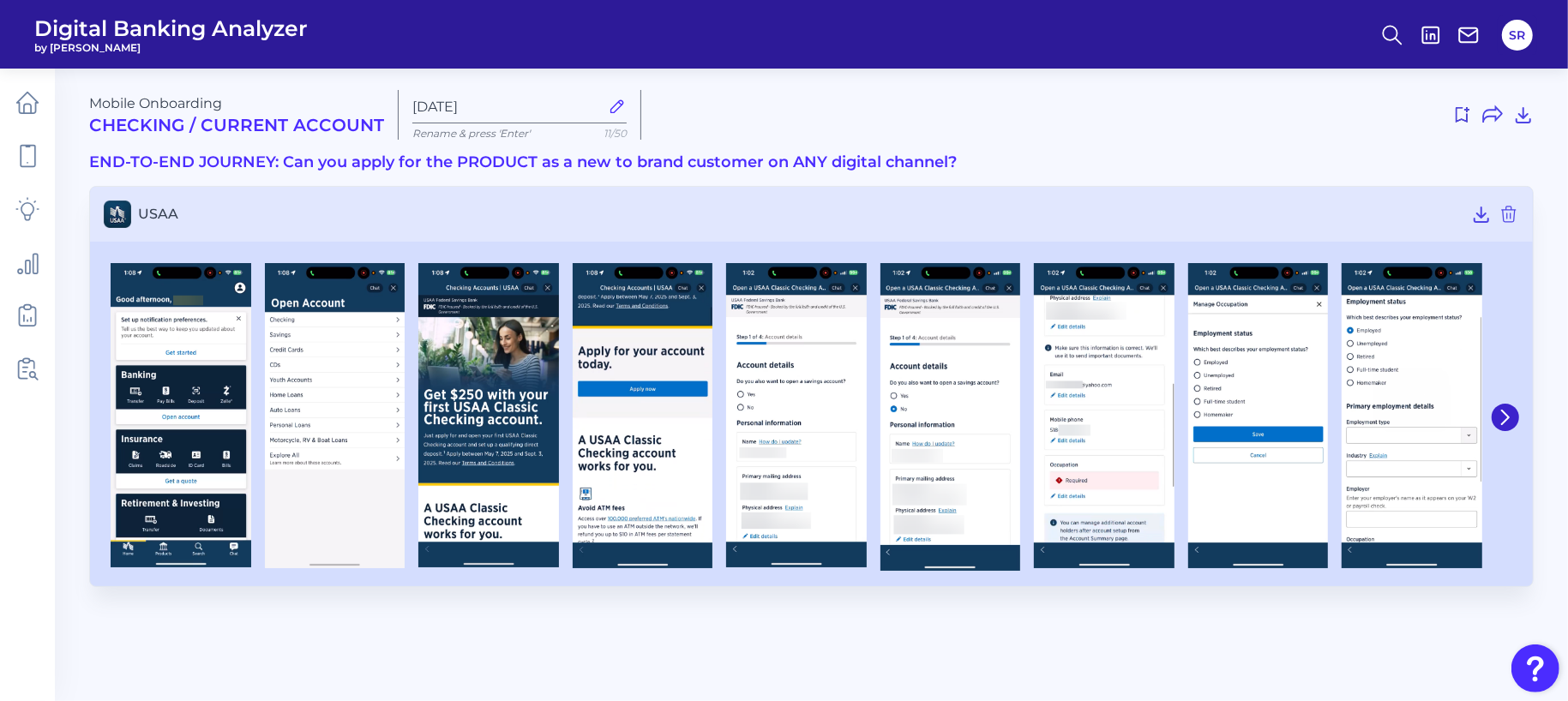
click at [108, 413] on div at bounding box center [180, 417] width 154 height 308
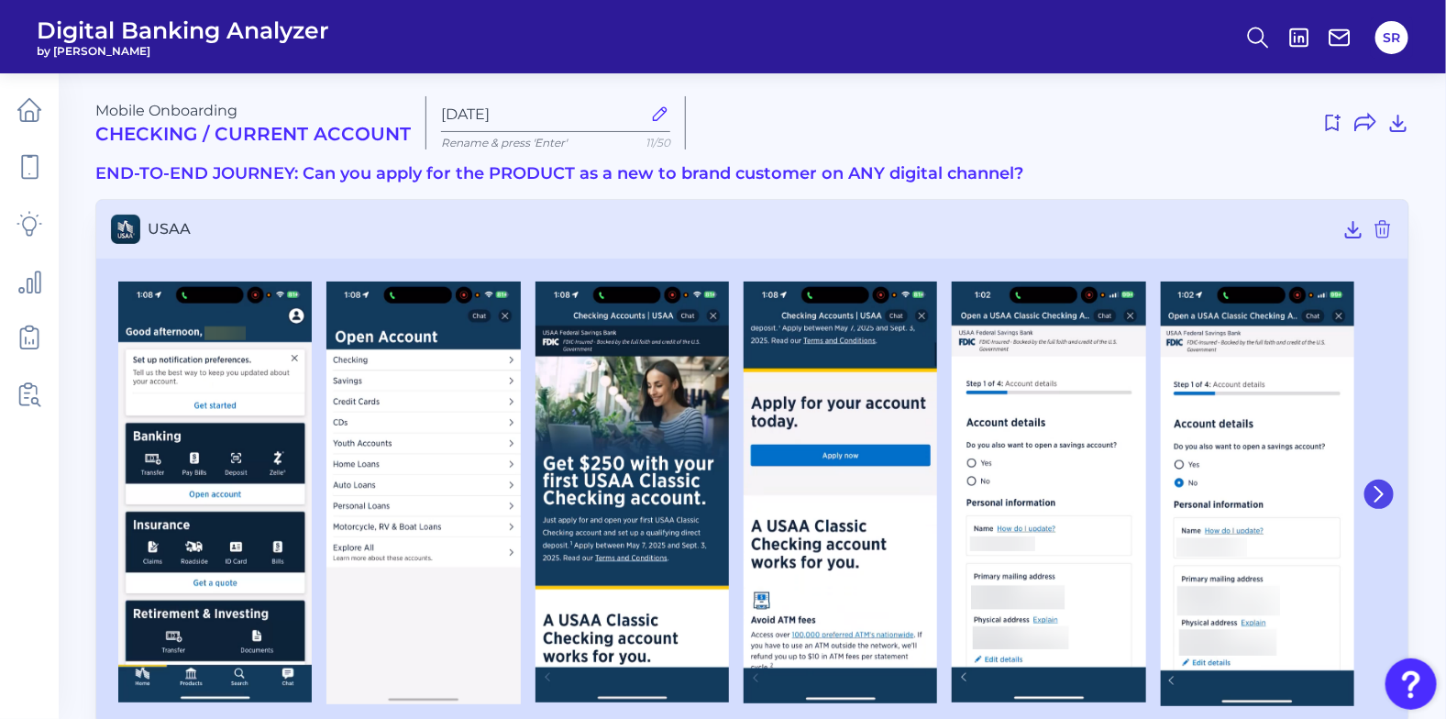
click at [1385, 495] on icon at bounding box center [1379, 494] width 17 height 17
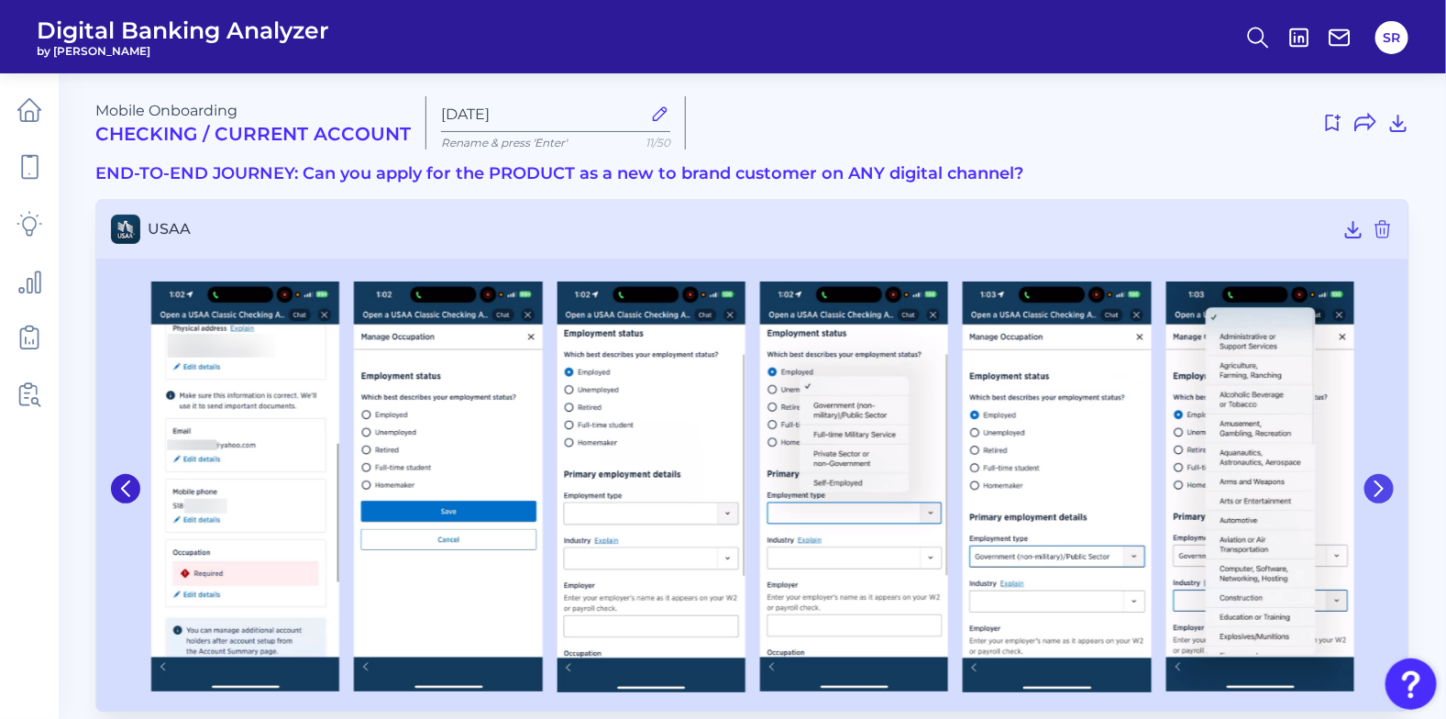
click at [1385, 495] on icon at bounding box center [1379, 488] width 17 height 17
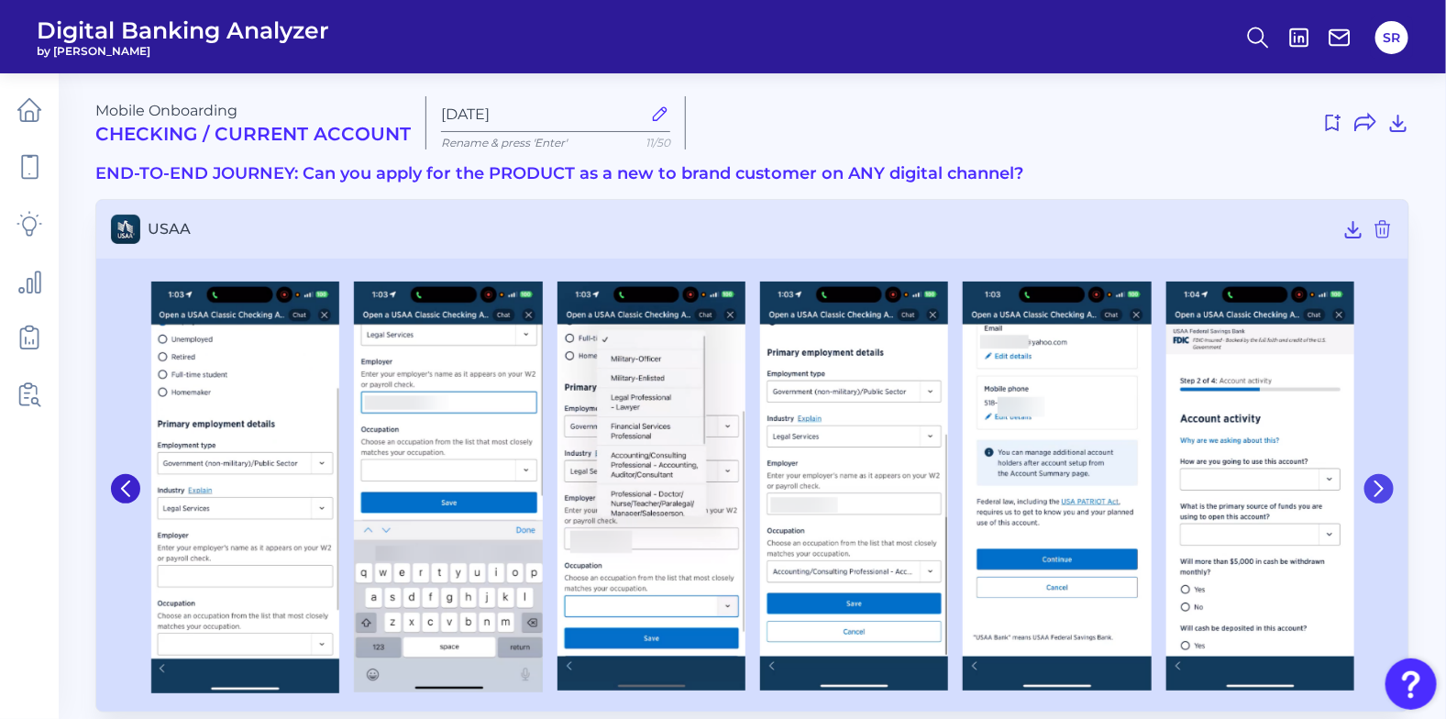
click at [1385, 495] on icon at bounding box center [1379, 488] width 17 height 17
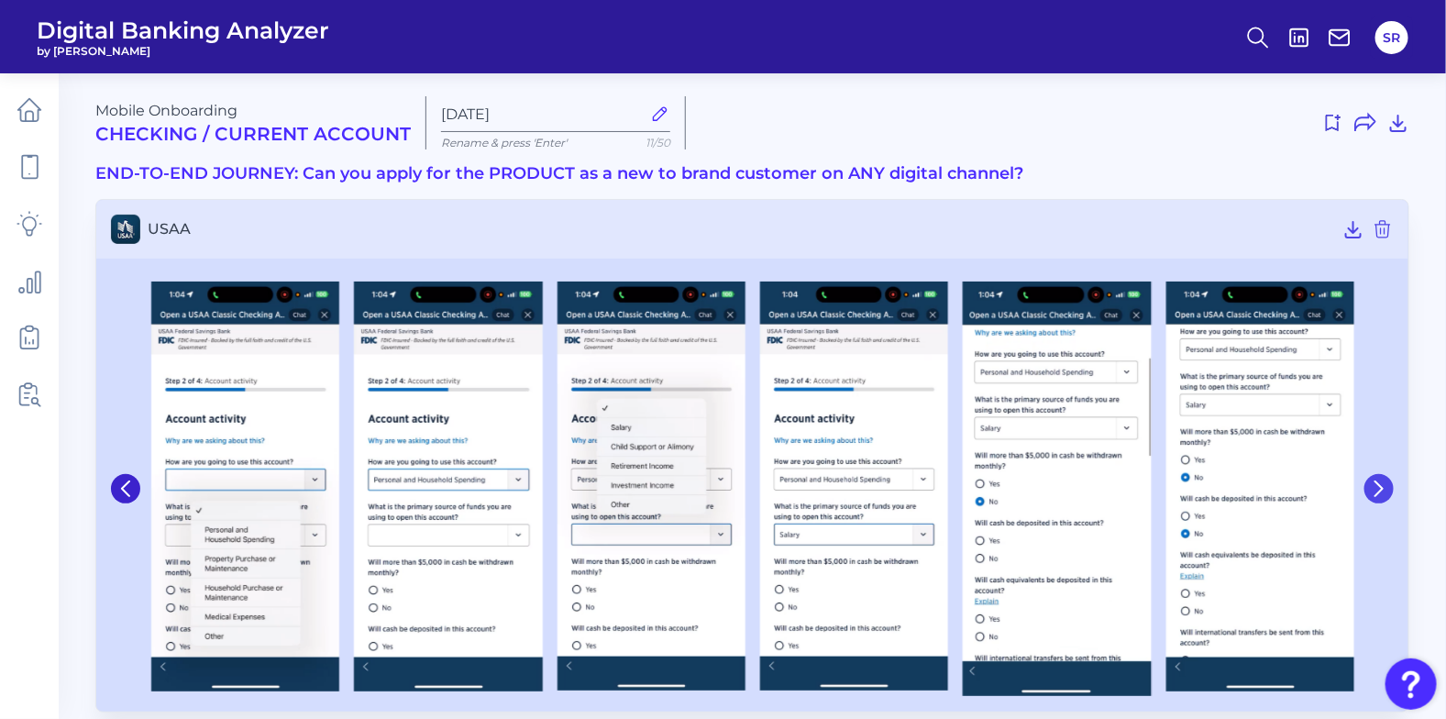
click at [1385, 495] on icon at bounding box center [1379, 488] width 17 height 17
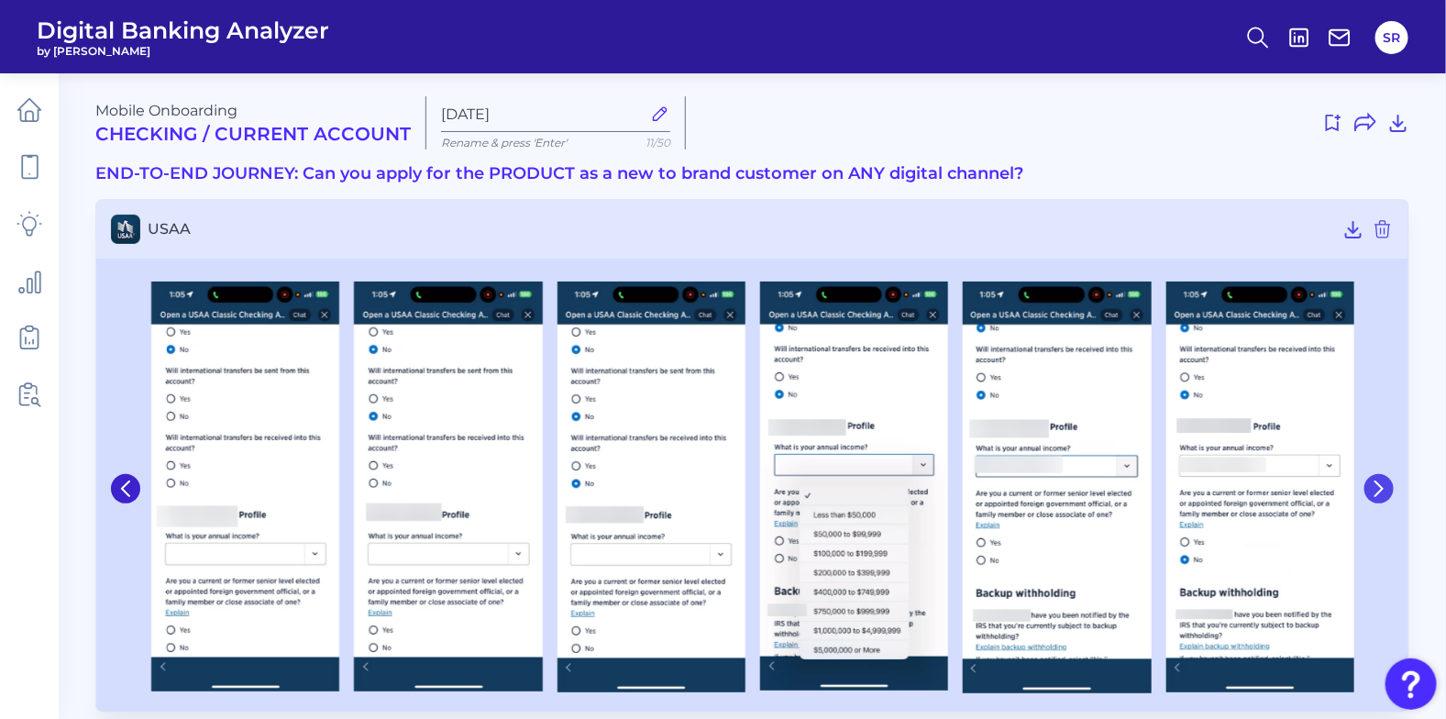
click at [1385, 495] on icon at bounding box center [1379, 488] width 17 height 17
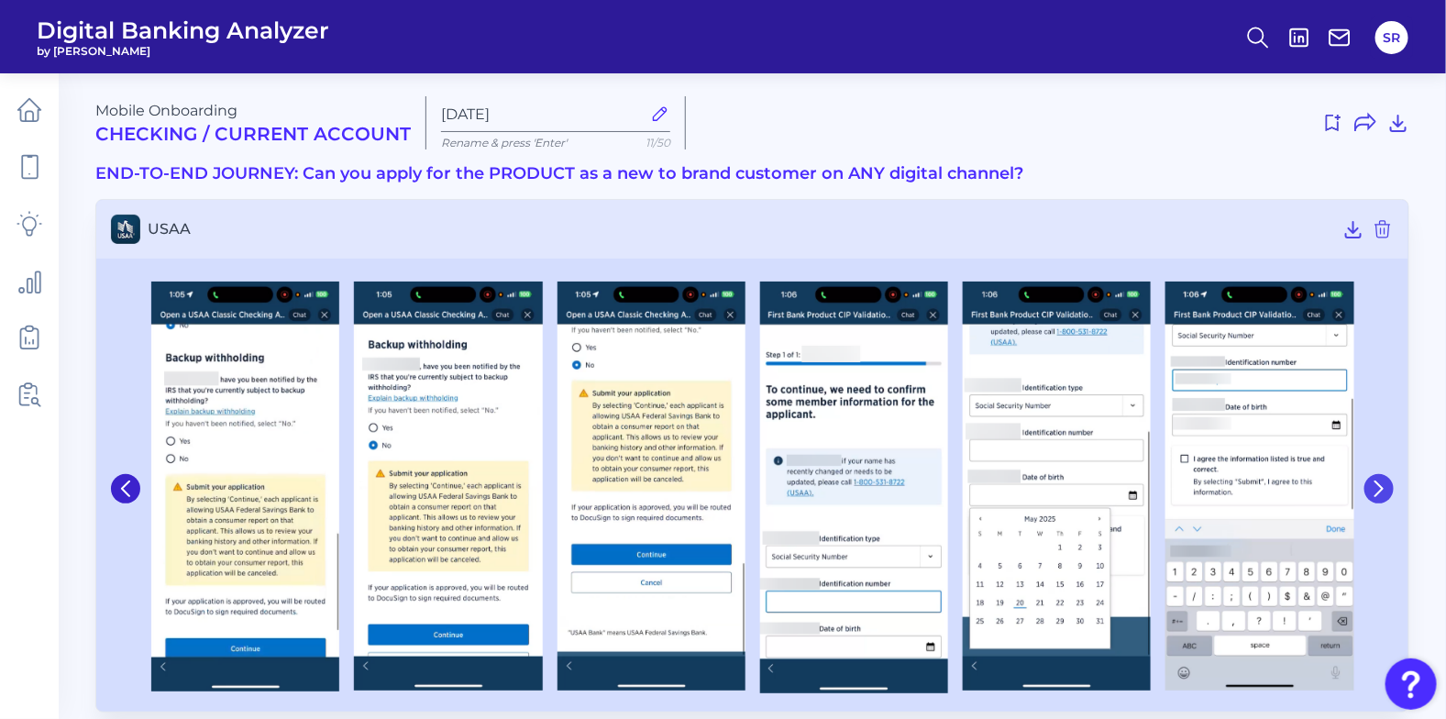
click at [1385, 495] on icon at bounding box center [1379, 488] width 17 height 17
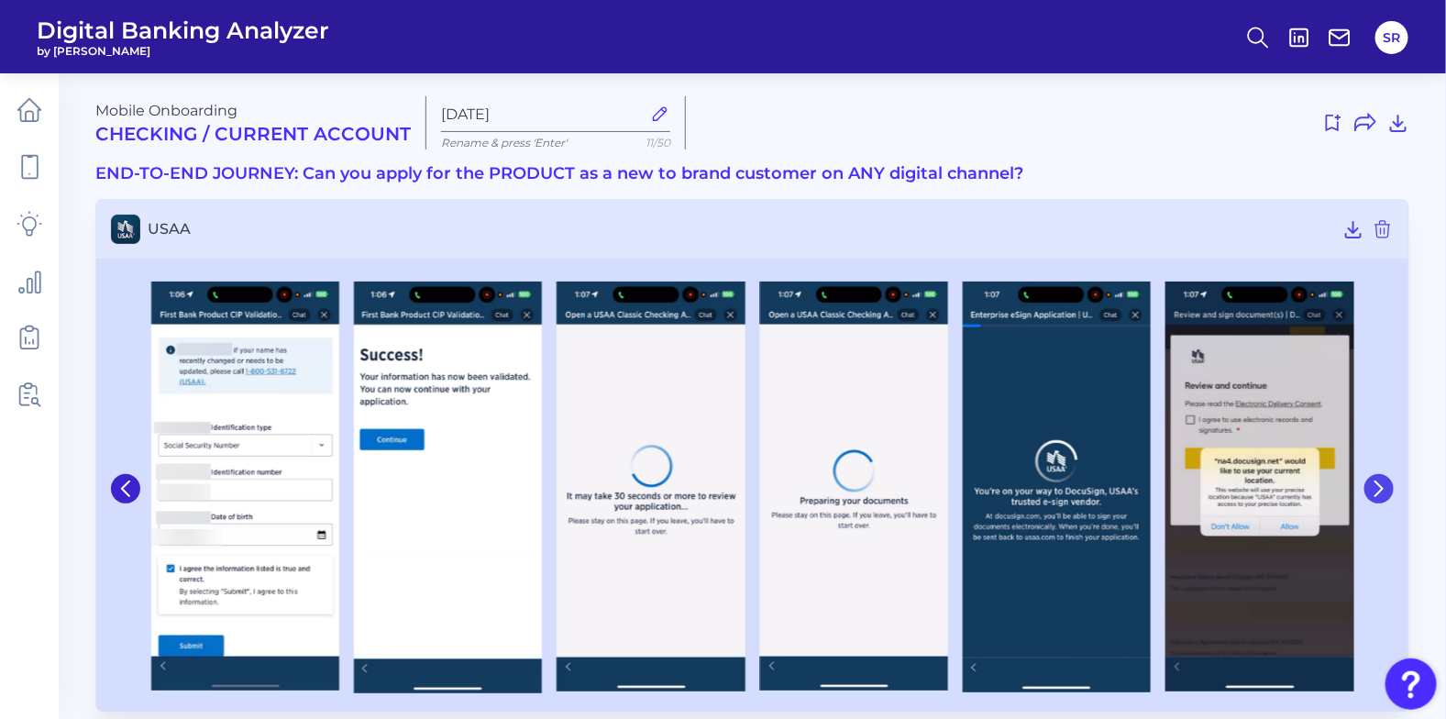
click at [1385, 495] on icon at bounding box center [1379, 488] width 17 height 17
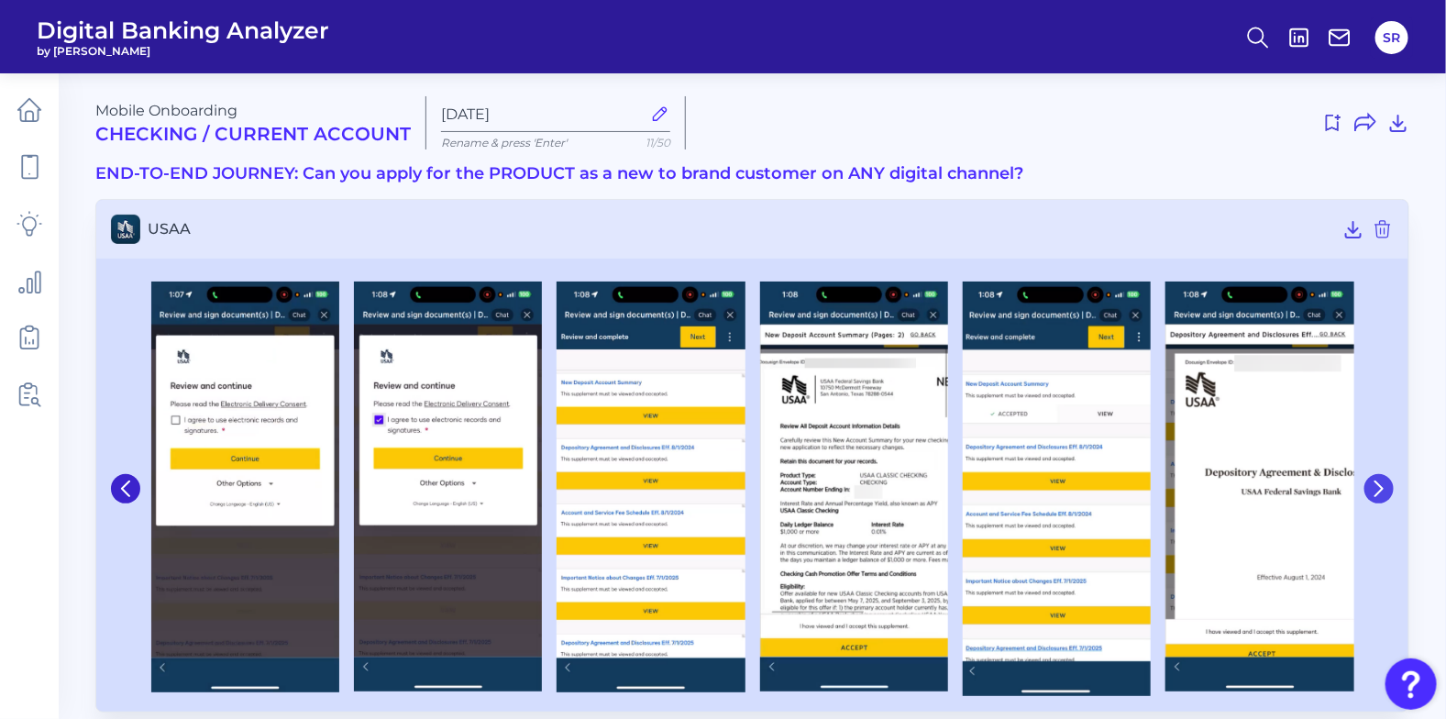
click at [1385, 495] on icon at bounding box center [1379, 488] width 17 height 17
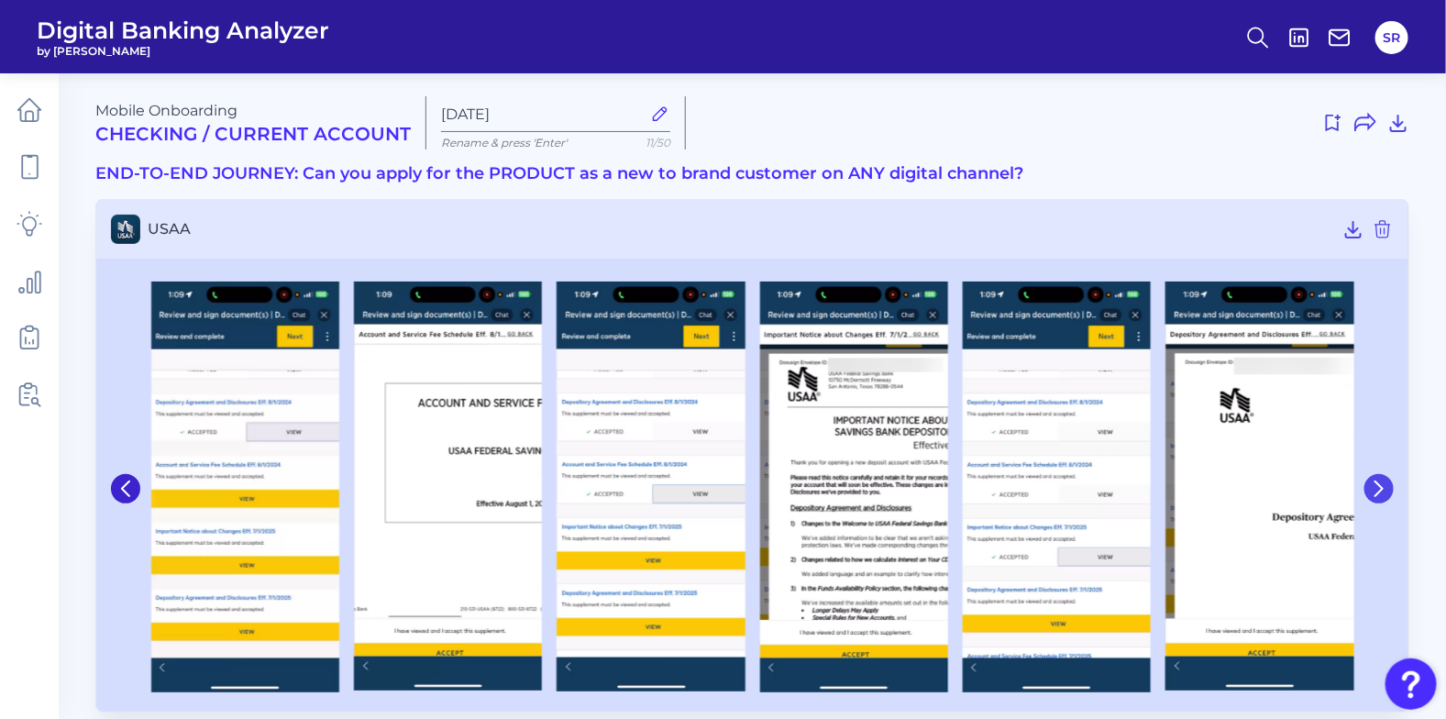
click at [1385, 495] on icon at bounding box center [1379, 488] width 17 height 17
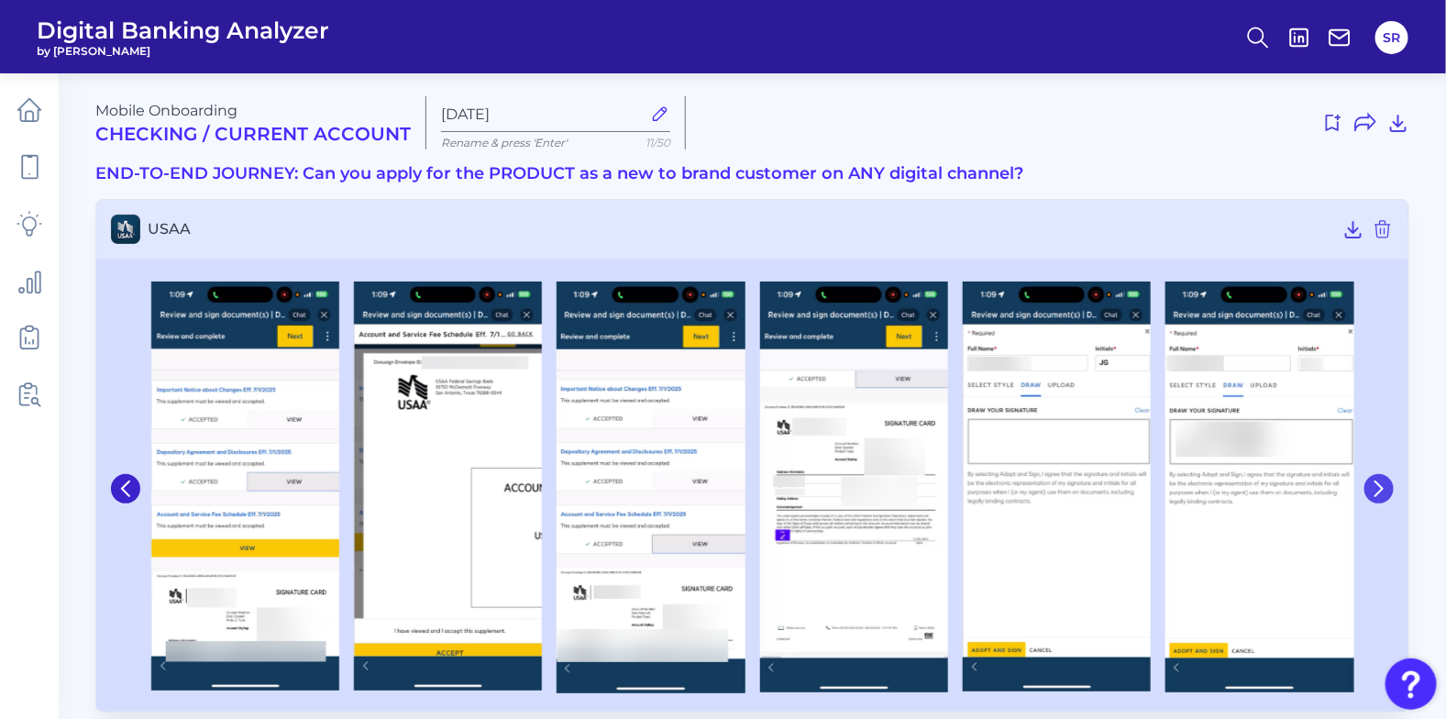
click at [1385, 495] on icon at bounding box center [1379, 488] width 17 height 17
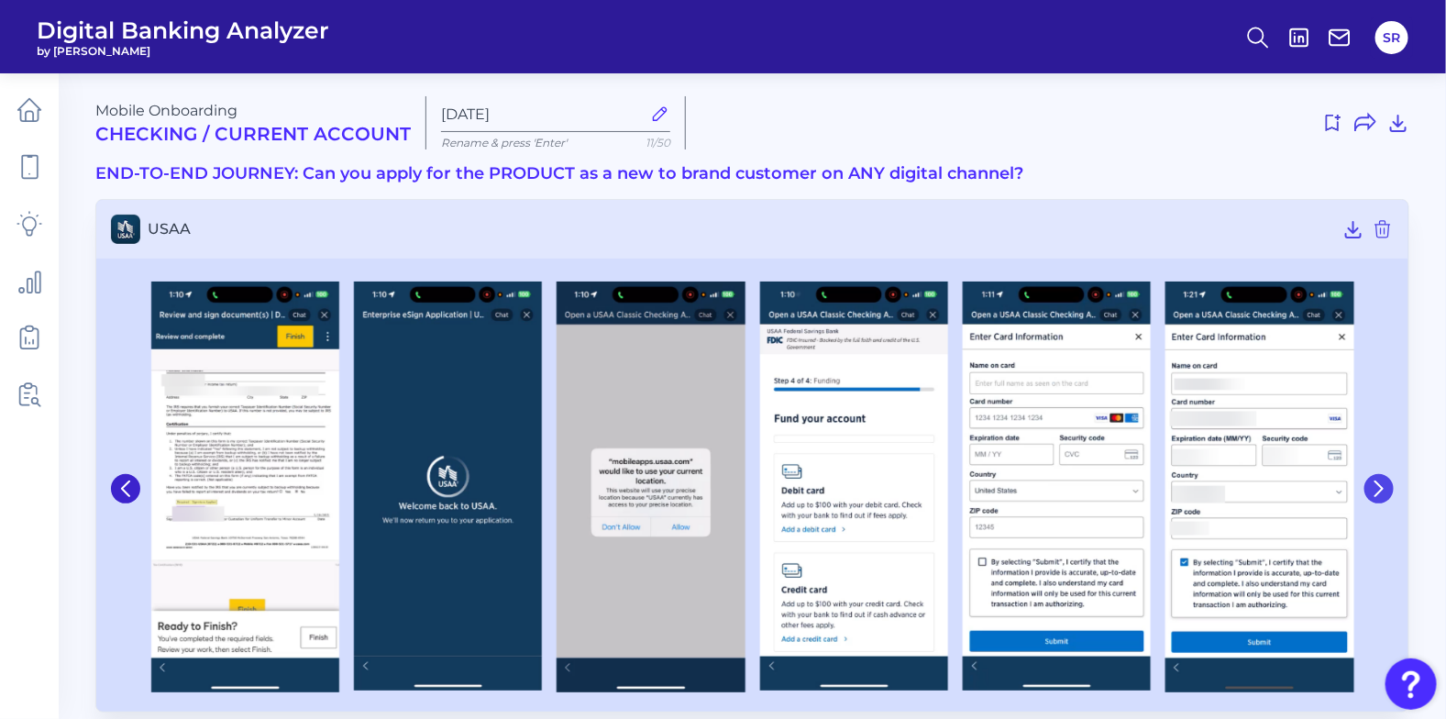
click at [1385, 495] on icon at bounding box center [1379, 488] width 17 height 17
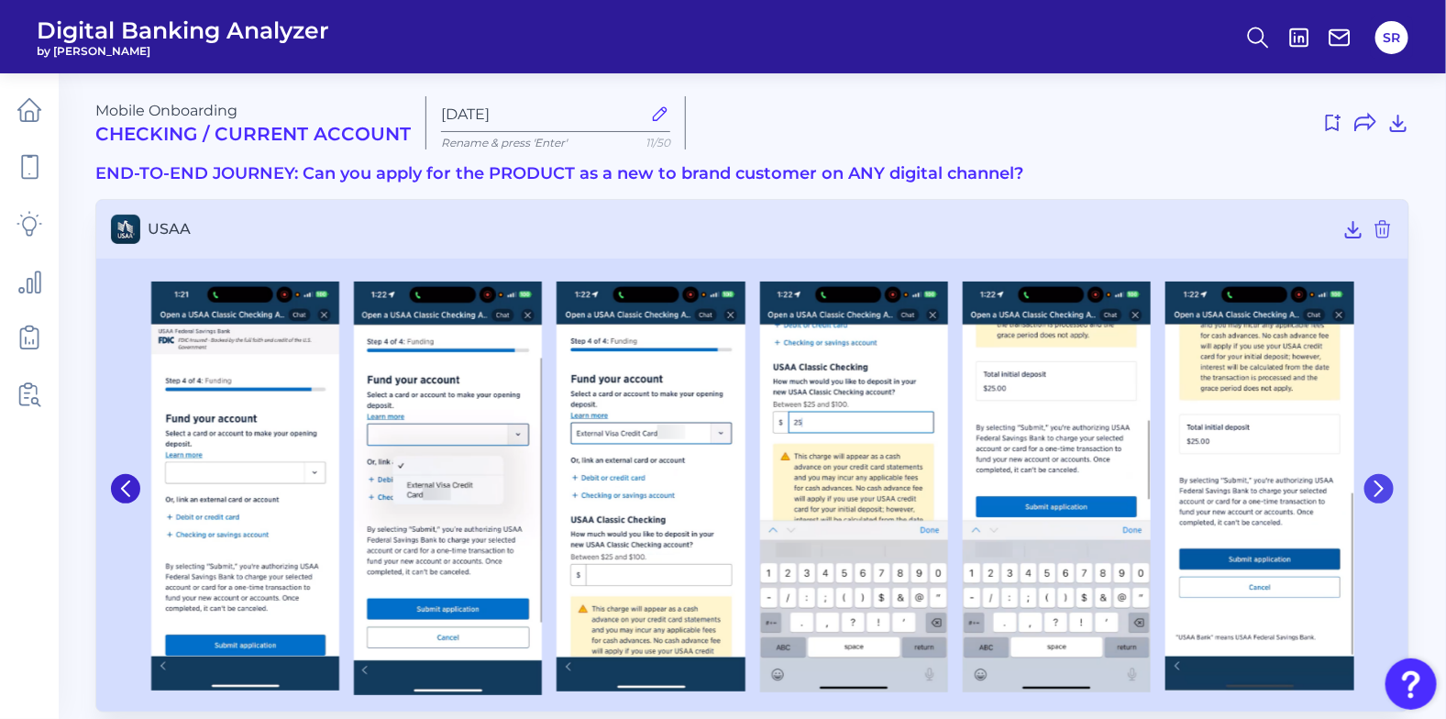
click at [1385, 495] on icon at bounding box center [1379, 488] width 17 height 17
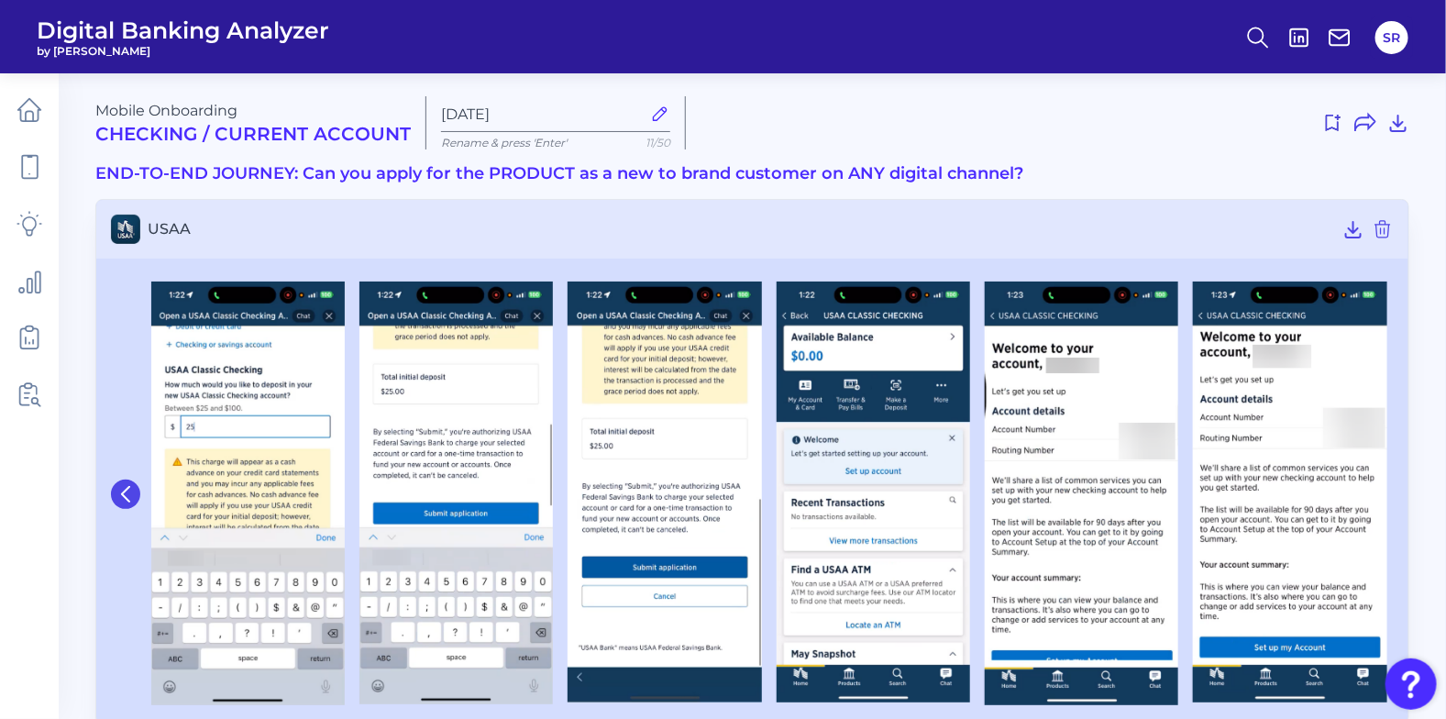
click at [131, 493] on icon at bounding box center [125, 494] width 17 height 17
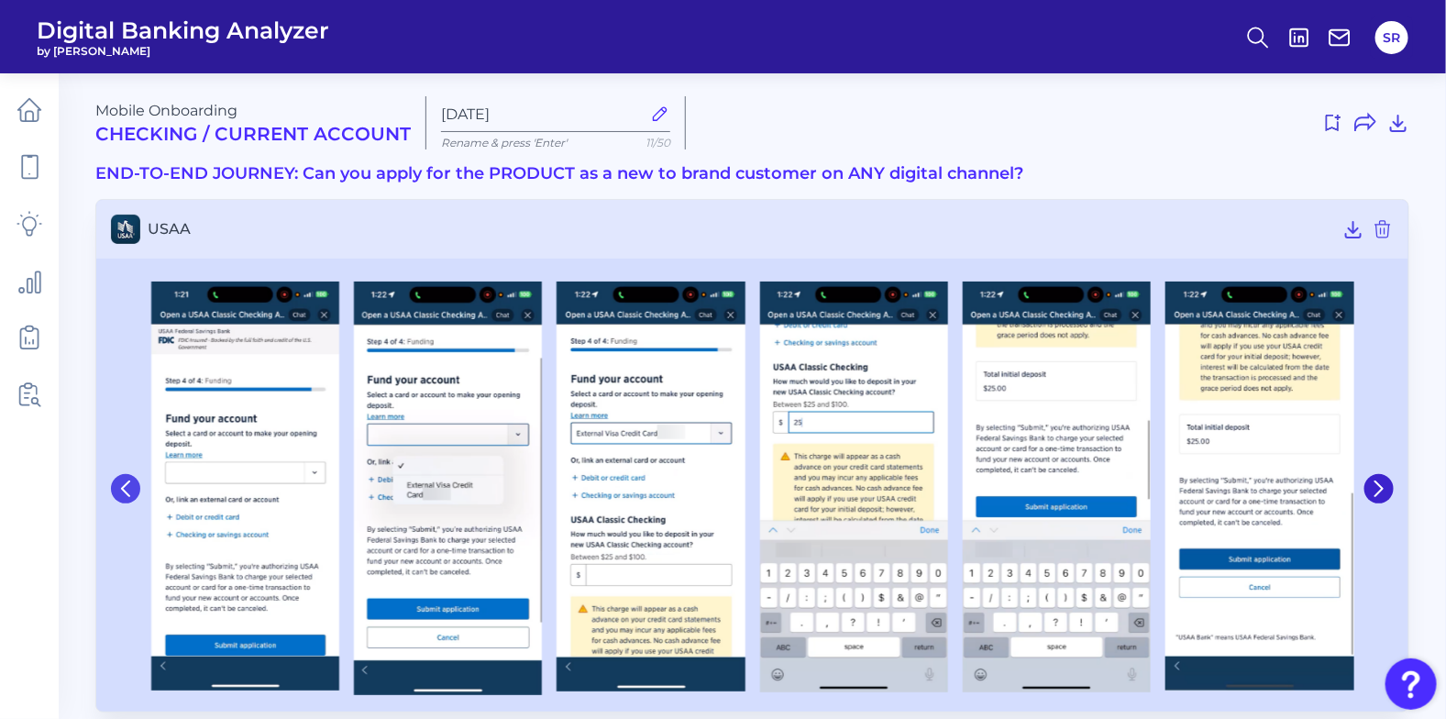
click at [131, 493] on icon at bounding box center [125, 488] width 17 height 17
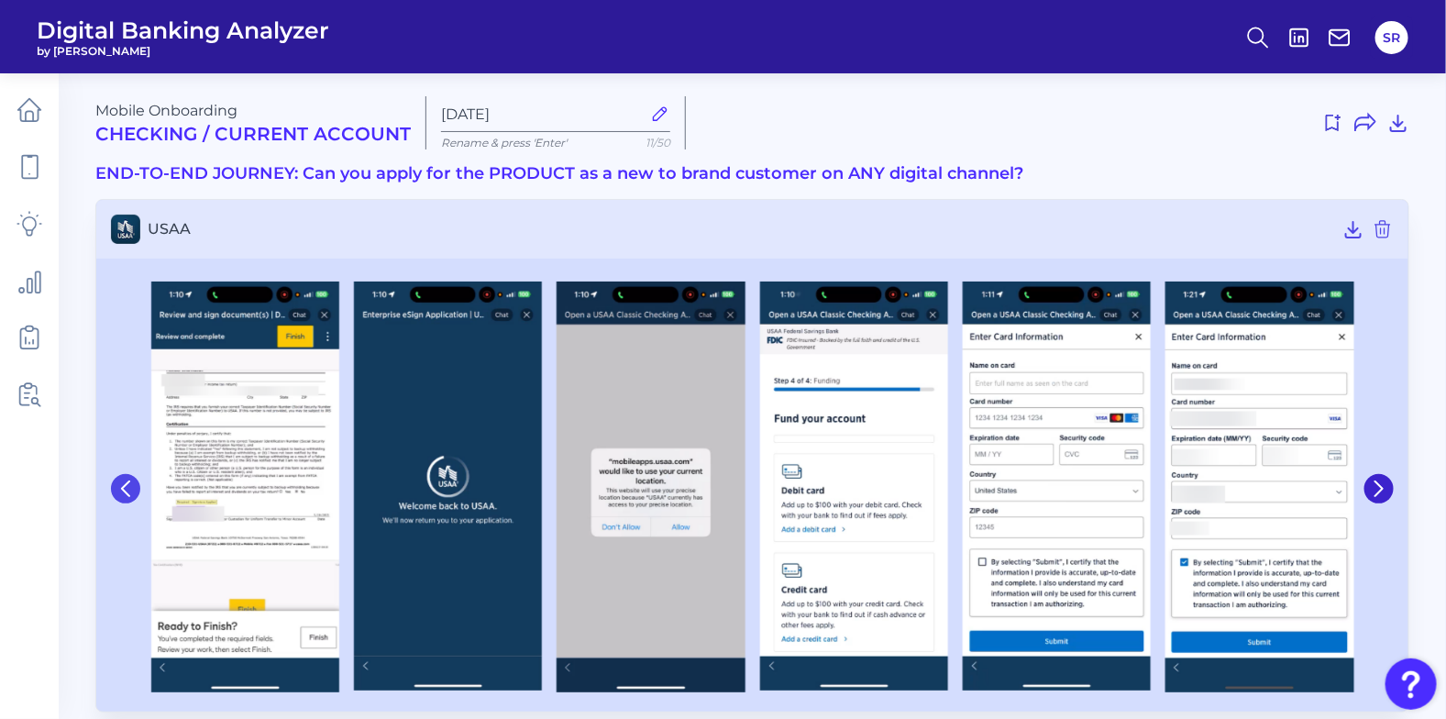
click at [131, 493] on icon at bounding box center [125, 488] width 17 height 17
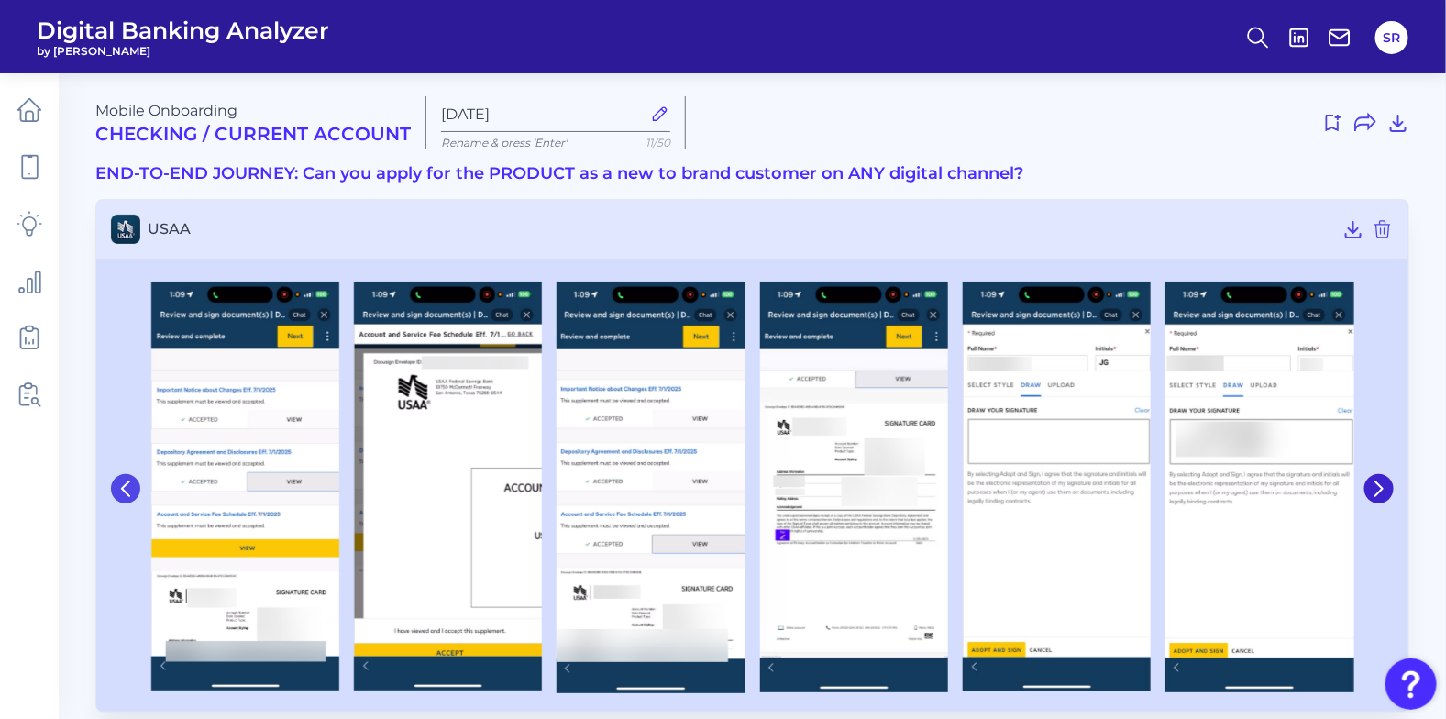
click at [131, 493] on icon at bounding box center [125, 488] width 17 height 17
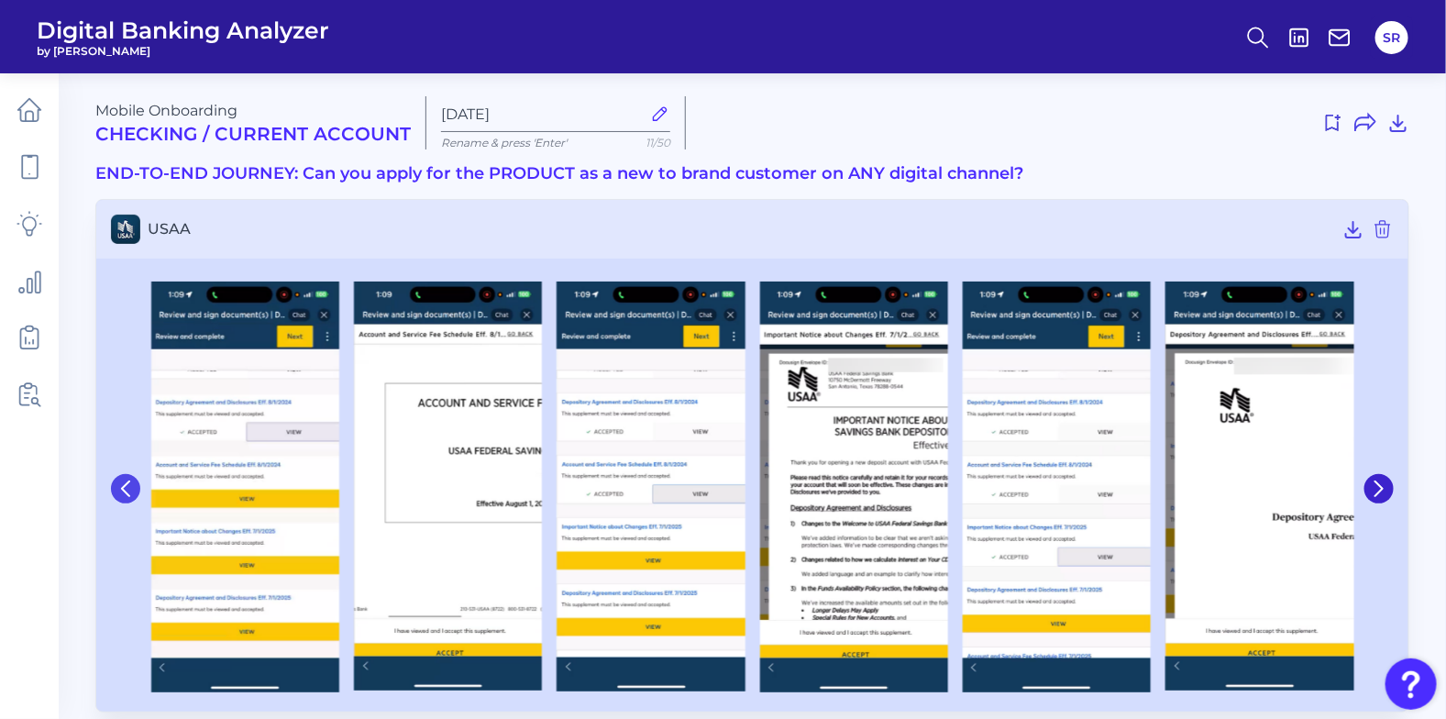
click at [131, 493] on icon at bounding box center [125, 488] width 17 height 17
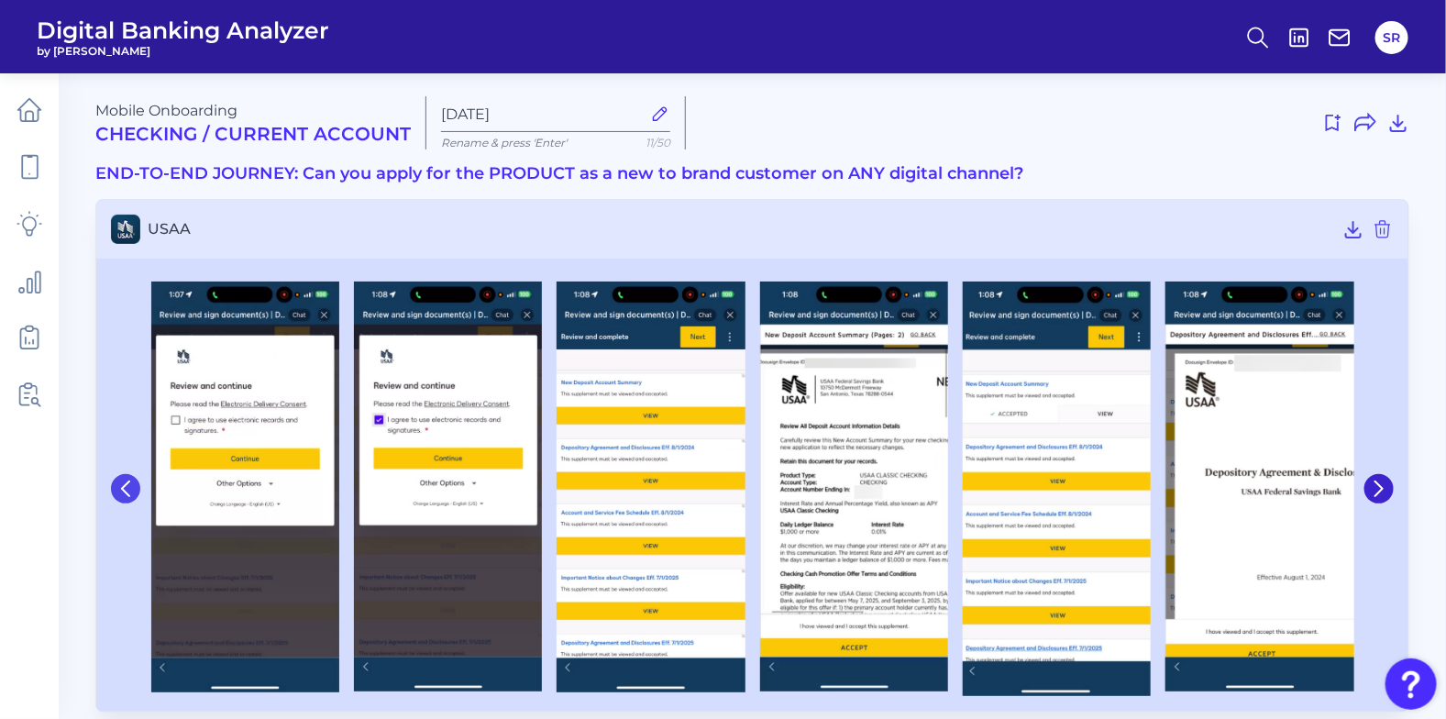
click at [131, 493] on icon at bounding box center [125, 488] width 17 height 17
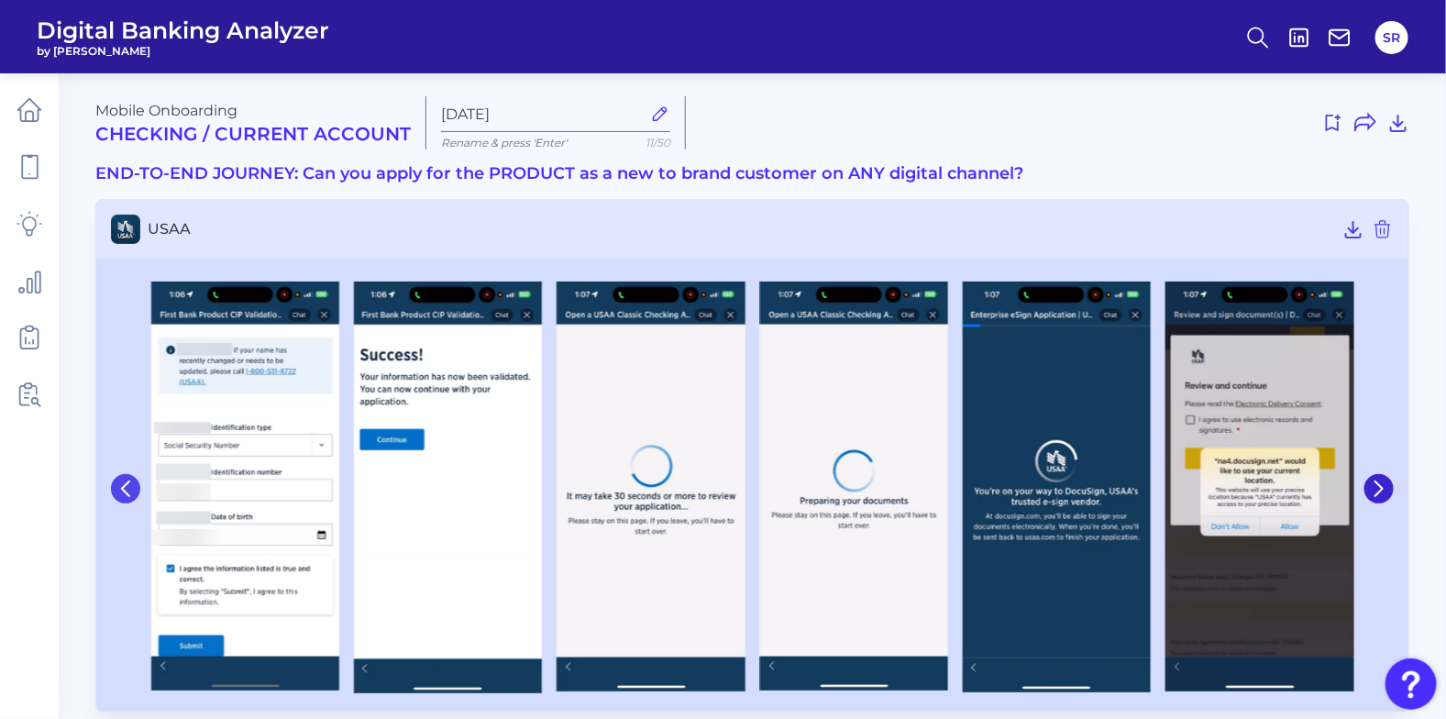
click at [131, 493] on icon at bounding box center [125, 488] width 17 height 17
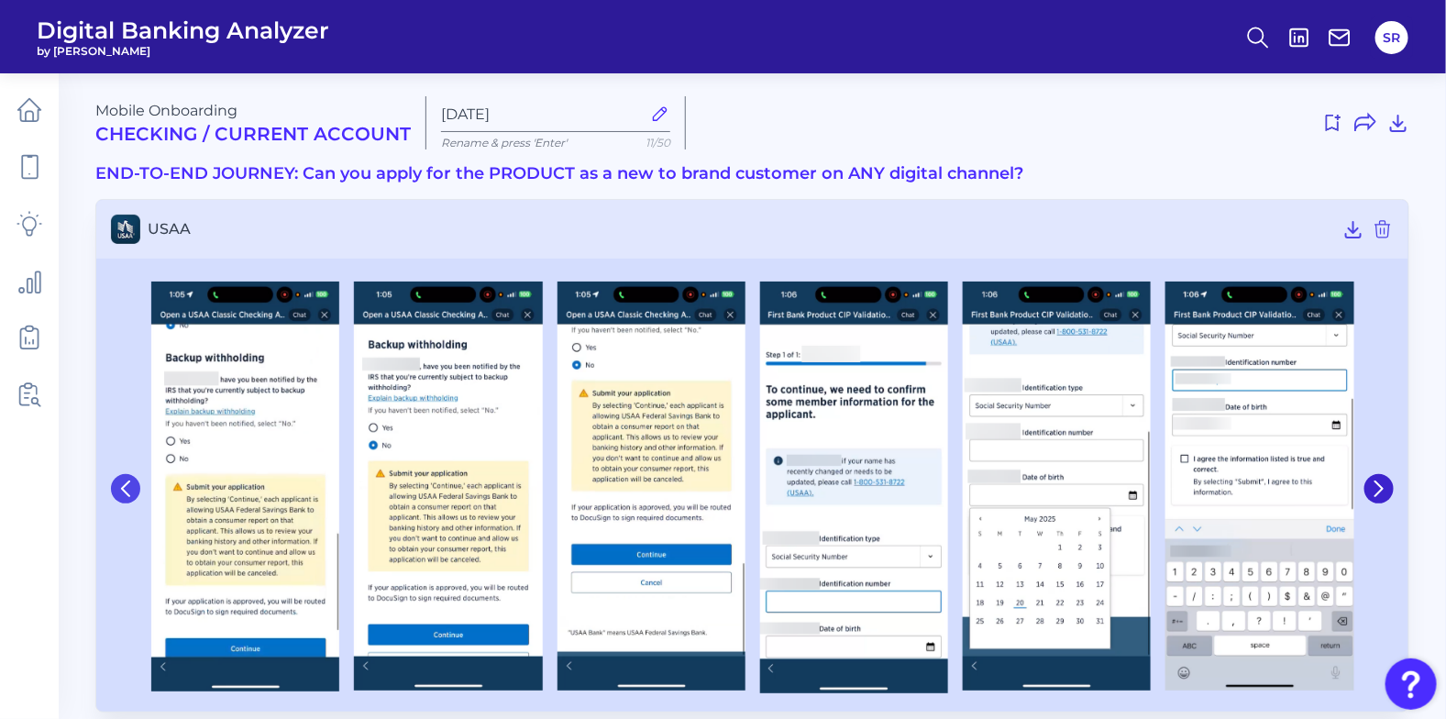
click at [131, 493] on icon at bounding box center [125, 488] width 17 height 17
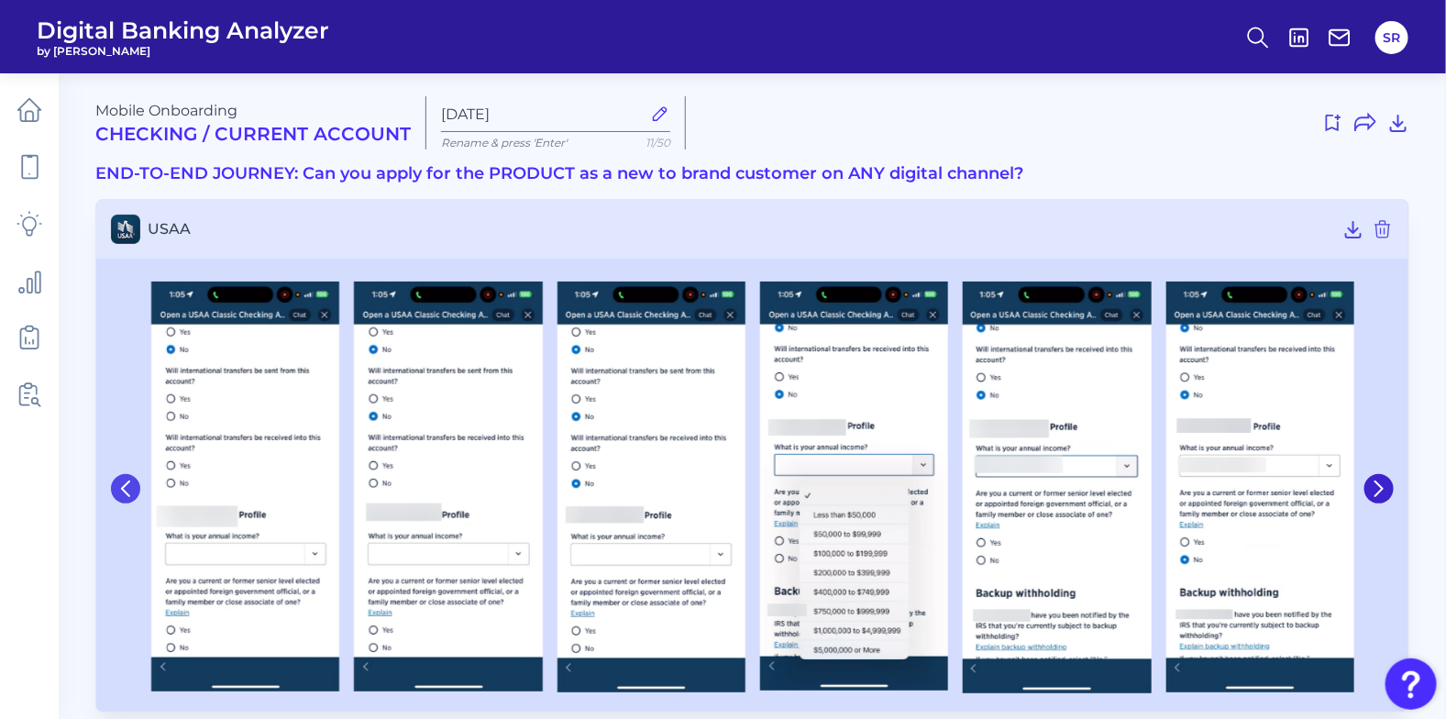
click at [131, 493] on icon at bounding box center [125, 488] width 17 height 17
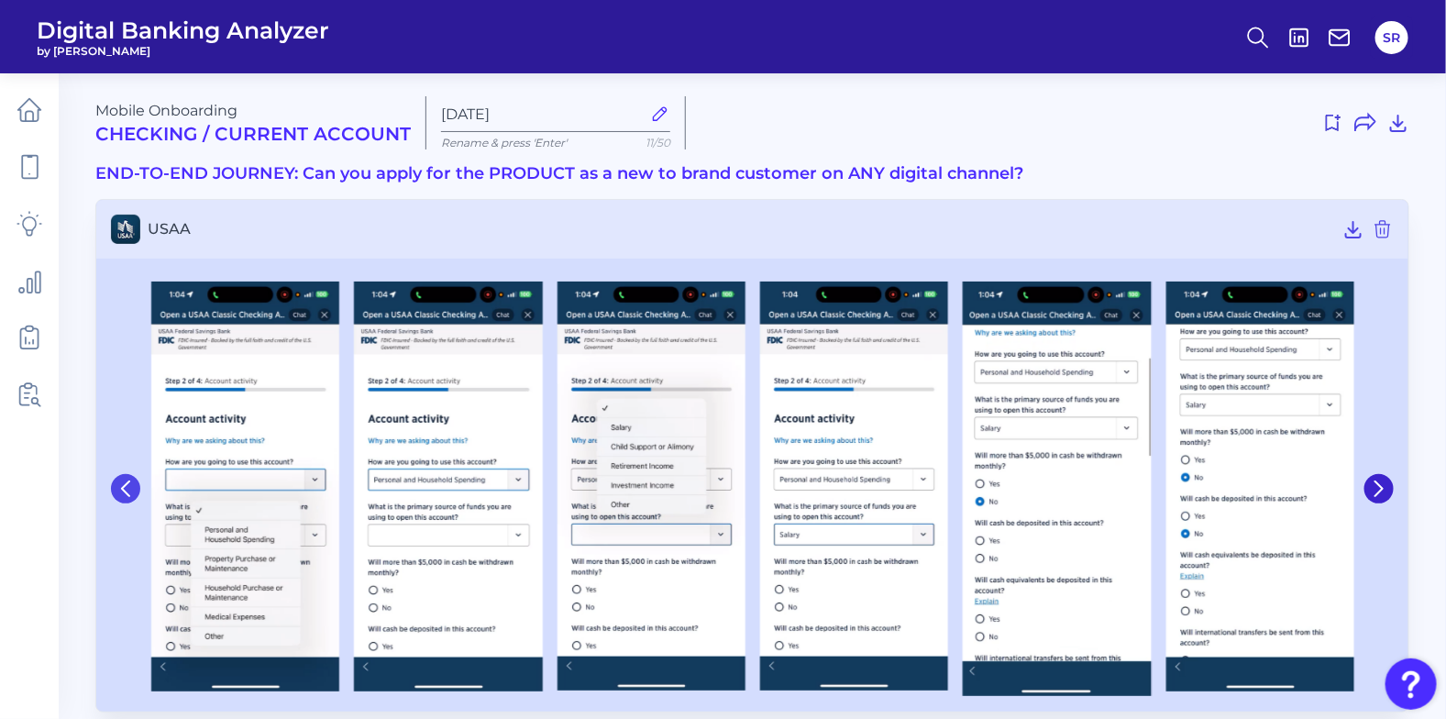
click at [131, 493] on icon at bounding box center [125, 488] width 17 height 17
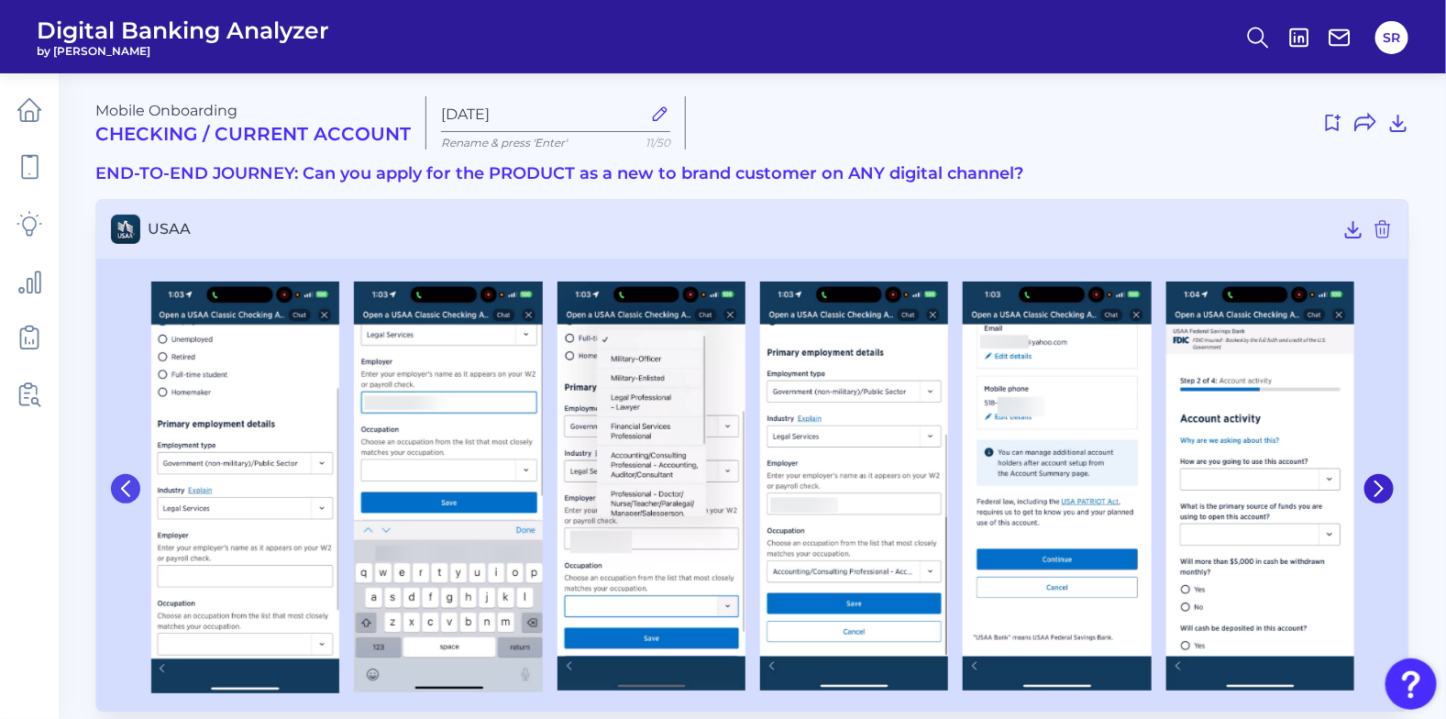
click at [131, 493] on icon at bounding box center [125, 488] width 17 height 17
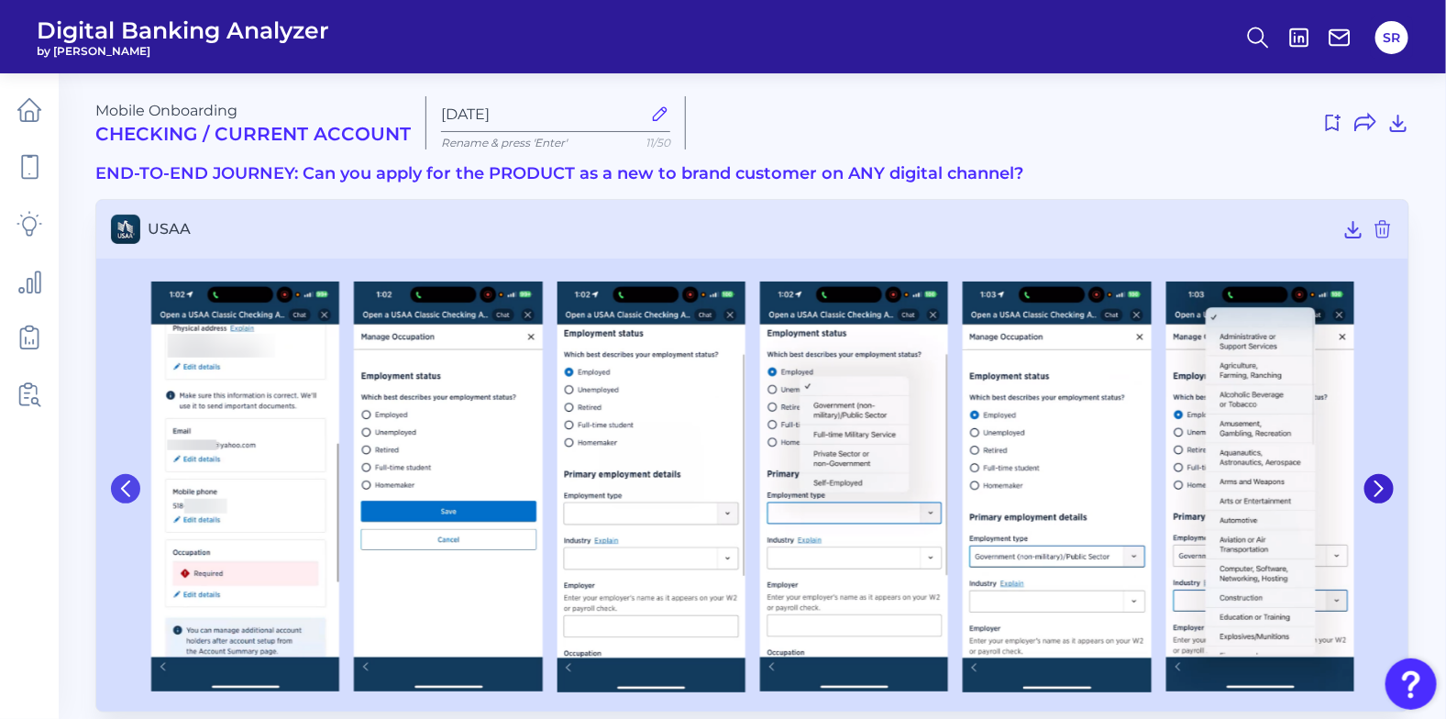
click at [131, 493] on icon at bounding box center [125, 488] width 17 height 17
